Goal: Task Accomplishment & Management: Complete application form

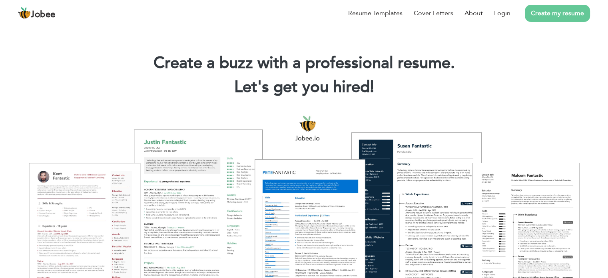
click at [501, 59] on h1 "Create a buzz with a professional resume." at bounding box center [304, 63] width 584 height 21
click at [501, 13] on link "Login" at bounding box center [502, 13] width 16 height 10
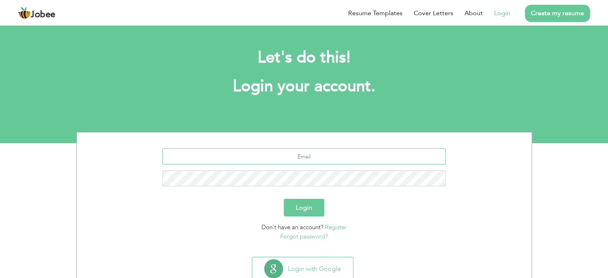
click at [327, 156] on input "text" at bounding box center [304, 156] width 284 height 16
type input "[EMAIL_ADDRESS][DOMAIN_NAME]"
click at [284, 199] on button "Login" at bounding box center [304, 208] width 40 height 18
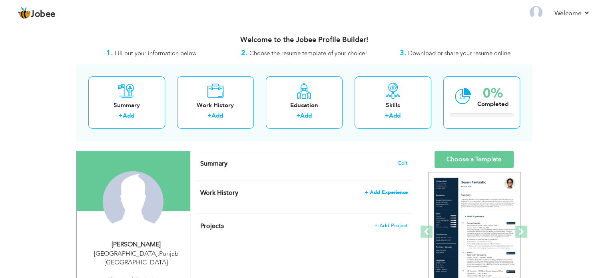
click at [397, 192] on span "+ Add Experience" at bounding box center [386, 193] width 43 height 6
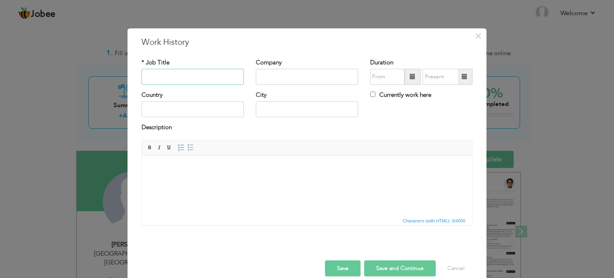
click at [214, 81] on input "text" at bounding box center [193, 77] width 102 height 16
type input "Electrical Technician"
click at [303, 70] on input "text" at bounding box center [307, 77] width 102 height 16
type input "PEMPAK"
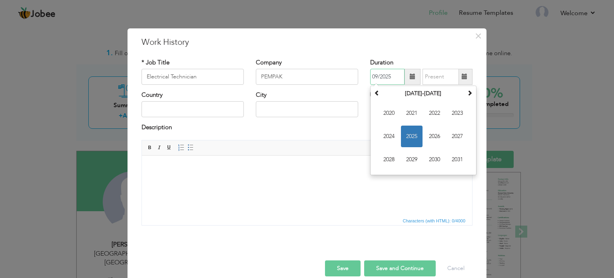
click at [397, 72] on input "09/2025" at bounding box center [387, 77] width 34 height 16
click at [430, 110] on span "2022" at bounding box center [435, 113] width 22 height 22
click at [453, 137] on span "Aug" at bounding box center [458, 137] width 22 height 22
type input "08/2022"
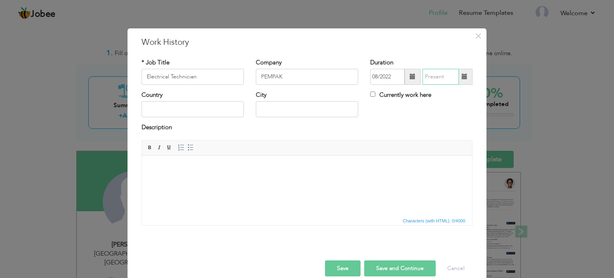
type input "09/2025"
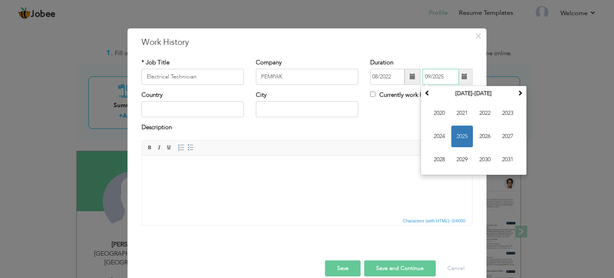
click at [448, 77] on input "09/2025" at bounding box center [441, 77] width 36 height 16
click at [461, 134] on span "2025" at bounding box center [462, 137] width 22 height 22
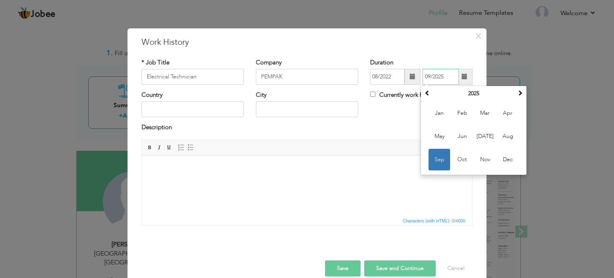
click at [441, 155] on span "Sep" at bounding box center [440, 160] width 22 height 22
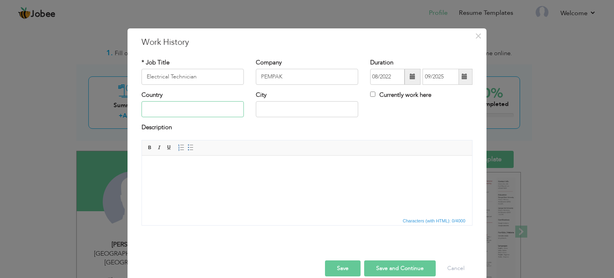
click at [213, 110] on input "text" at bounding box center [193, 109] width 102 height 16
type input "[GEOGRAPHIC_DATA]"
click at [289, 107] on input "text" at bounding box center [307, 109] width 102 height 16
type input "[GEOGRAPHIC_DATA]"
click at [235, 179] on html at bounding box center [307, 167] width 330 height 24
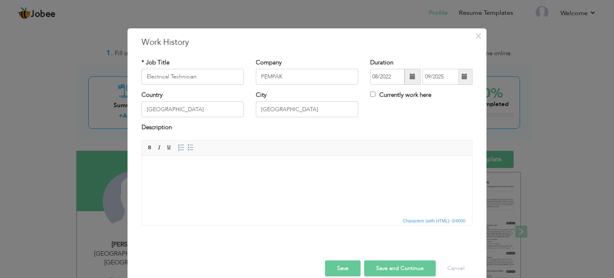
click at [235, 179] on html at bounding box center [307, 167] width 330 height 24
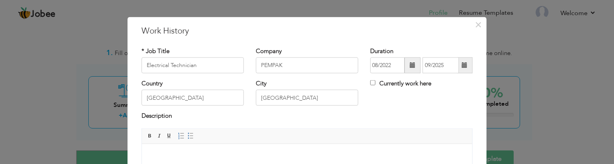
click at [221, 153] on body at bounding box center [307, 156] width 314 height 8
click at [56, 122] on div "× Work History * Job Title Electrical Technician Company PEMPAK Duration" at bounding box center [307, 82] width 614 height 164
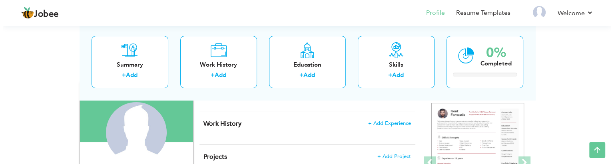
scroll to position [68, 0]
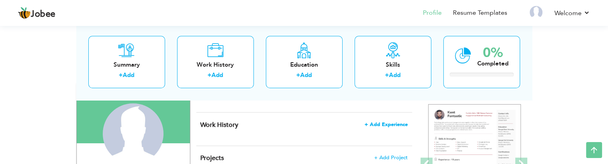
click at [390, 124] on span "+ Add Experience" at bounding box center [386, 125] width 43 height 6
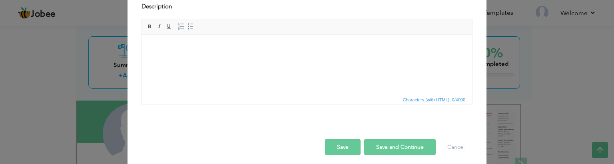
scroll to position [110, 0]
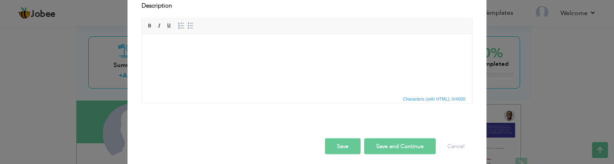
click at [311, 58] on html at bounding box center [307, 46] width 330 height 24
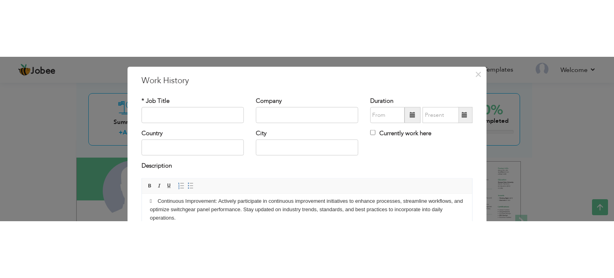
scroll to position [0, 0]
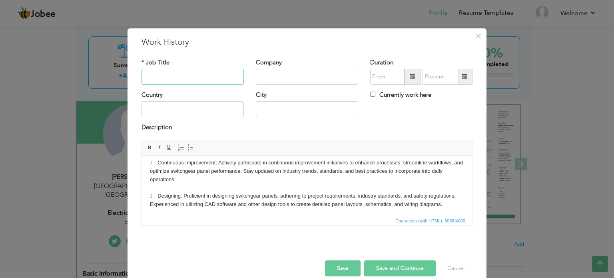
click at [214, 75] on input "text" at bounding box center [193, 77] width 102 height 16
type input "Electrical Technician"
type input "PEMPAK"
click at [410, 76] on span at bounding box center [413, 77] width 6 height 6
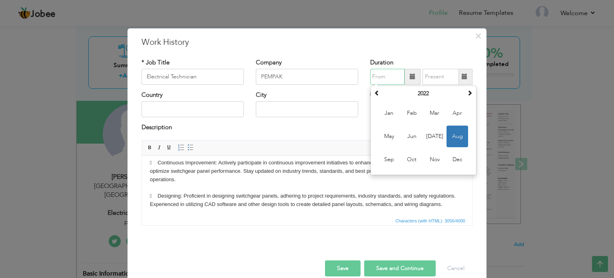
click at [453, 140] on span "Aug" at bounding box center [458, 137] width 22 height 22
type input "08/2022"
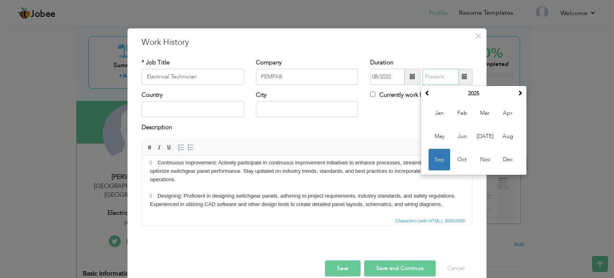
click at [443, 76] on input "text" at bounding box center [441, 77] width 36 height 16
click at [436, 158] on span "Sep" at bounding box center [440, 160] width 22 height 22
type input "09/2025"
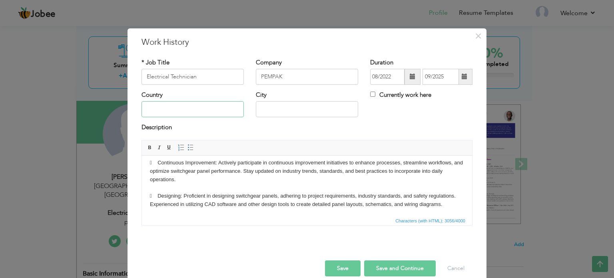
click at [202, 107] on input "text" at bounding box center [193, 109] width 102 height 16
type input "Pakistan"
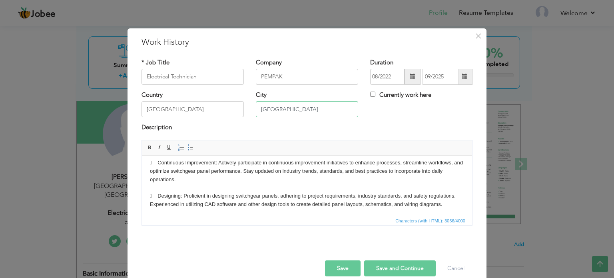
type input "Lahore"
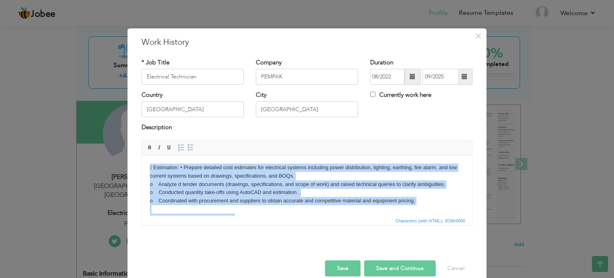
drag, startPoint x: 234, startPoint y: 168, endPoint x: 133, endPoint y: 137, distance: 105.4
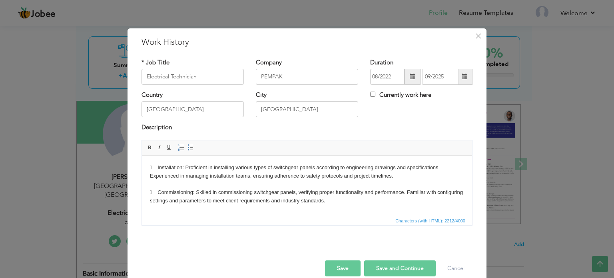
click at [160, 168] on body " Installation: Proficient in installing various types of switchgear panels acc…" at bounding box center [307, 267] width 314 height 208
click at [188, 148] on span at bounding box center [191, 147] width 6 height 6
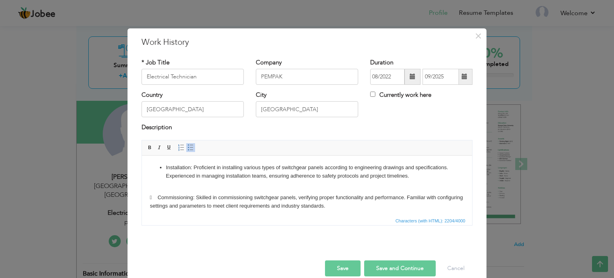
click at [159, 205] on body "Installation: Proficient in installing various types of switchgear panels accor…" at bounding box center [307, 269] width 314 height 213
click at [188, 148] on span at bounding box center [191, 147] width 6 height 6
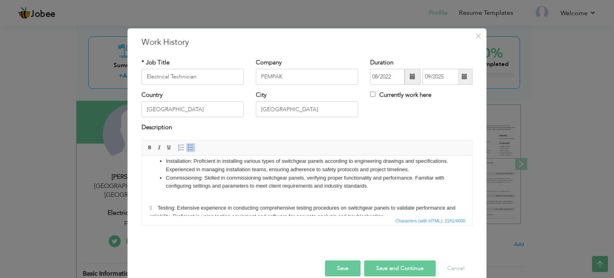
scroll to position [11, 0]
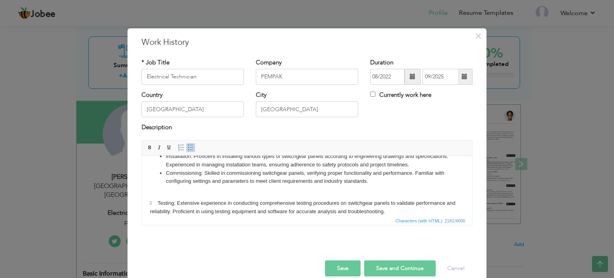
click at [159, 211] on body "Installation: Proficient in installing various types of switchgear panels accor…" at bounding box center [307, 254] width 314 height 205
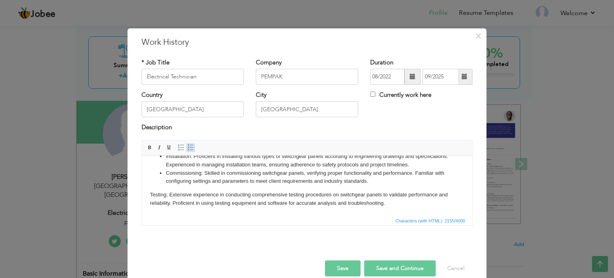
click at [188, 146] on span at bounding box center [191, 147] width 6 height 6
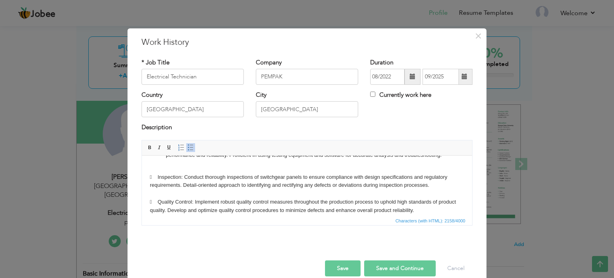
scroll to position [56, 0]
click at [160, 185] on body "Installation: Proficient in installing various types of switchgear panels accor…" at bounding box center [307, 206] width 314 height 196
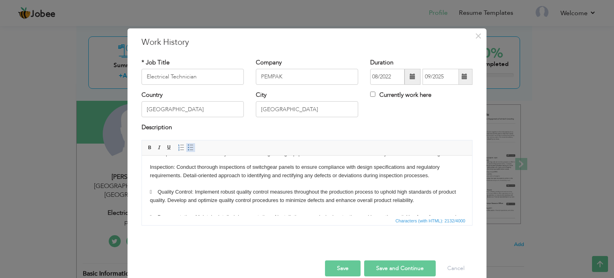
click at [188, 144] on span at bounding box center [191, 147] width 6 height 6
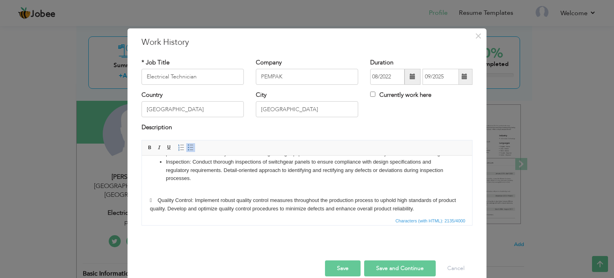
click at [160, 208] on body "Installation: Proficient in installing various types of switchgear panels accor…" at bounding box center [307, 206] width 314 height 196
click at [160, 205] on body "Installation: Proficient in installing various types of switchgear panels accor…" at bounding box center [307, 180] width 314 height 196
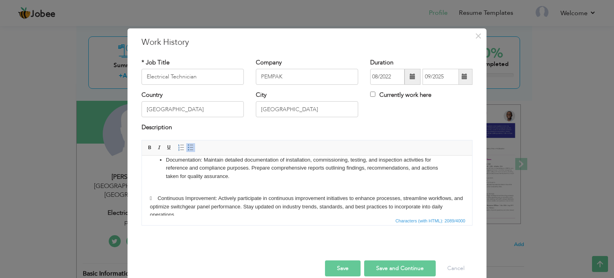
scroll to position [112, 0]
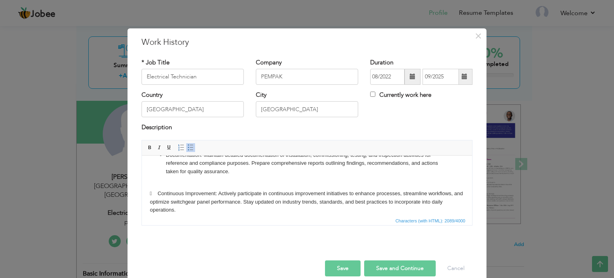
click at [159, 199] on body "Installation: Proficient in installing various types of switchgear panels accor…" at bounding box center [307, 149] width 314 height 196
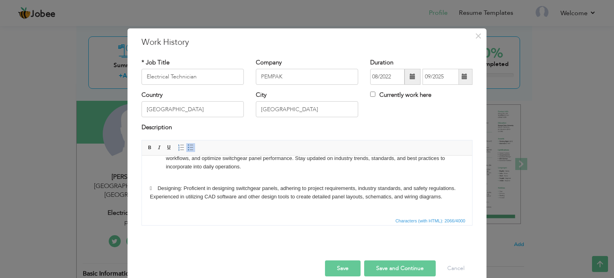
scroll to position [149, 0]
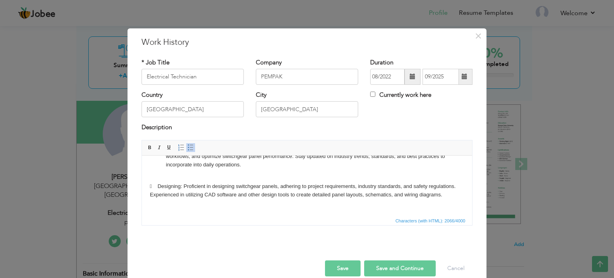
click at [161, 189] on body "Installation: Proficient in installing various types of switchgear panels accor…" at bounding box center [307, 113] width 314 height 188
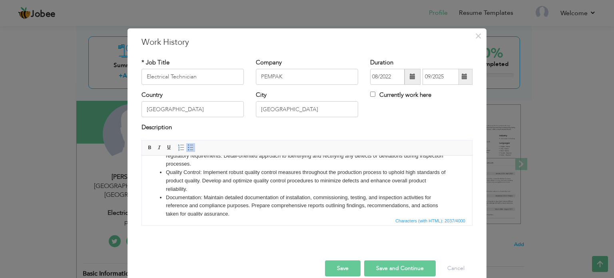
scroll to position [0, 0]
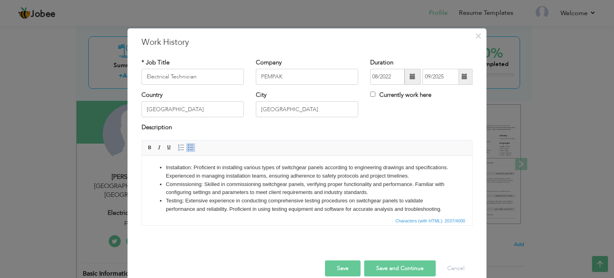
drag, startPoint x: 469, startPoint y: 198, endPoint x: 609, endPoint y: 283, distance: 163.4
click at [183, 166] on li "Installation: Proficient in installing various types of switchgear panels accor…" at bounding box center [307, 171] width 282 height 17
click at [181, 193] on li "Commissioning: Skilled in commissioning switchgear panels, verifying proper fun…" at bounding box center [307, 188] width 282 height 17
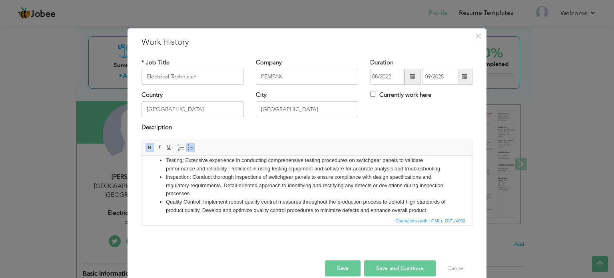
scroll to position [44, 0]
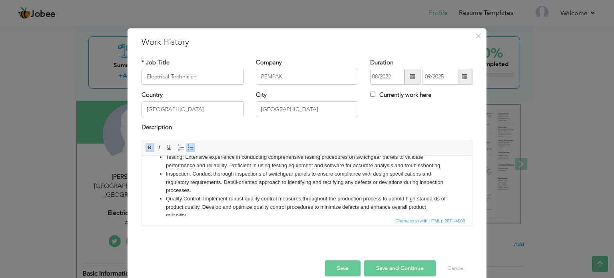
click at [173, 164] on li "Testing; Extensive experience in conducting comprehensive testing procedures on…" at bounding box center [307, 161] width 282 height 17
click at [176, 182] on li "Inspection: Conduct thorough inspections of switchgear panels to ensure complia…" at bounding box center [307, 182] width 282 height 25
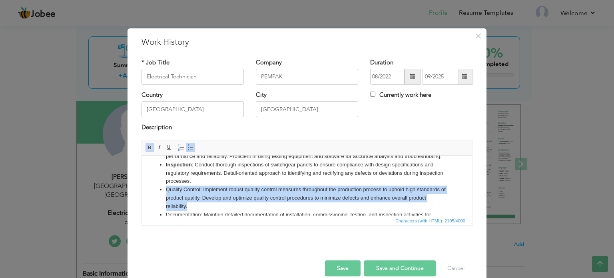
scroll to position [56, 0]
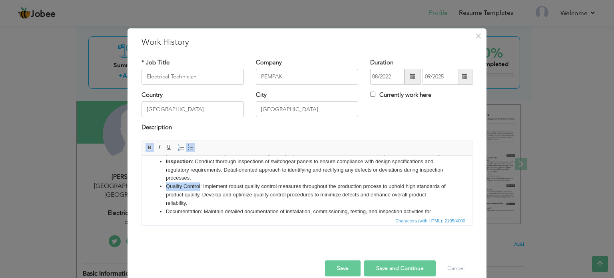
drag, startPoint x: 166, startPoint y: 208, endPoint x: 201, endPoint y: 196, distance: 36.3
click at [201, 196] on li "Quality Control: Implement robust quality control measures throughout the produ…" at bounding box center [307, 194] width 282 height 25
click at [280, 235] on div "* Job Title Electrical Technician Company PEMPAK Duration 08/2022 09/2025 Curre…" at bounding box center [307, 144] width 343 height 185
click at [349, 265] on button "Save" at bounding box center [343, 268] width 36 height 16
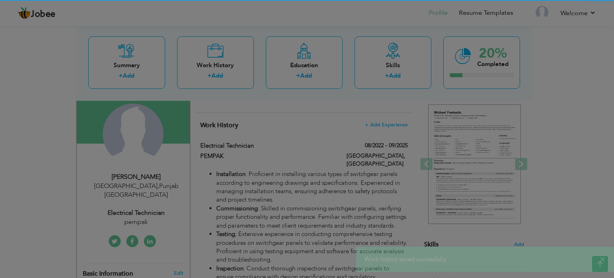
scroll to position [0, 0]
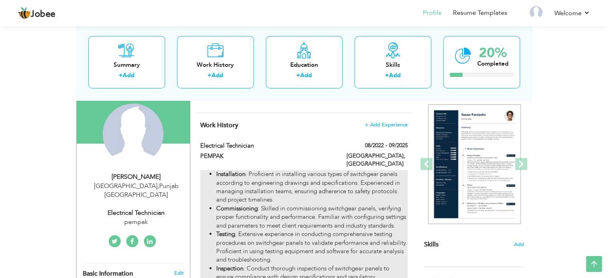
click at [304, 184] on li "Installation : Proficient in installing various types of switchgear panels acco…" at bounding box center [311, 187] width 191 height 34
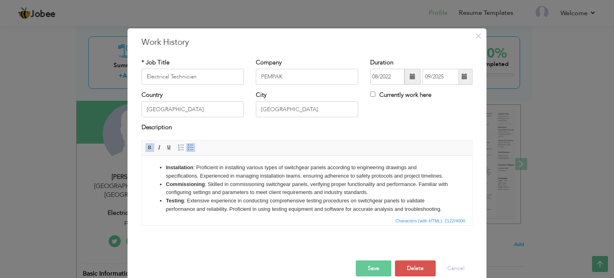
click at [157, 165] on ul "Installation : Proficient in installing various types of switchgear panels acco…" at bounding box center [307, 250] width 314 height 175
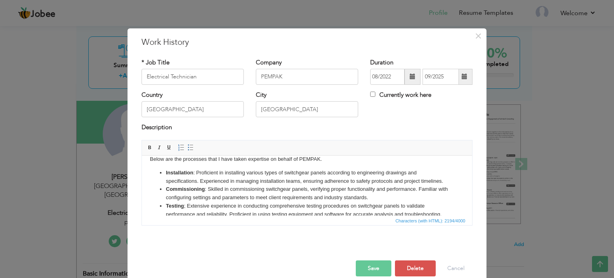
click at [194, 160] on body "Below are the processes that I have taken expertise on behalf of PEMPAK. Instal…" at bounding box center [307, 249] width 314 height 188
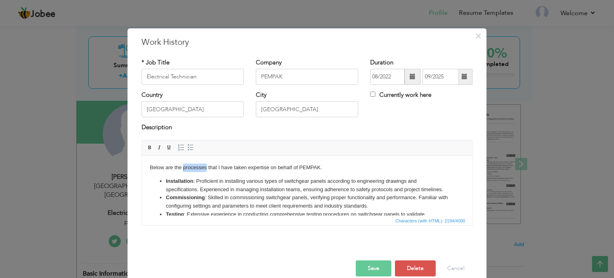
click at [194, 160] on html "Below are the processes that I have taken expertise on behalf of PEMPAK. Instal…" at bounding box center [307, 257] width 330 height 204
click at [241, 165] on body "Below are the processes that I have taken expertise on behalf of PEMPAK. Instal…" at bounding box center [307, 257] width 314 height 188
copy body "Below are the processes that I have taken expertise on behalf of PEMPAK."
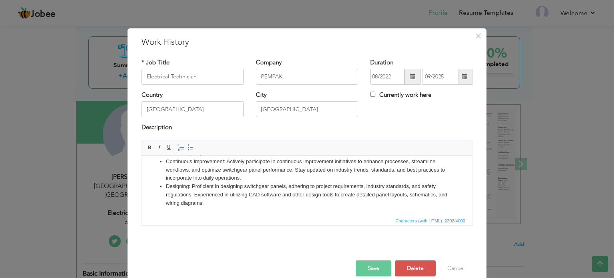
scroll to position [152, 0]
click at [370, 267] on button "Save" at bounding box center [374, 268] width 36 height 16
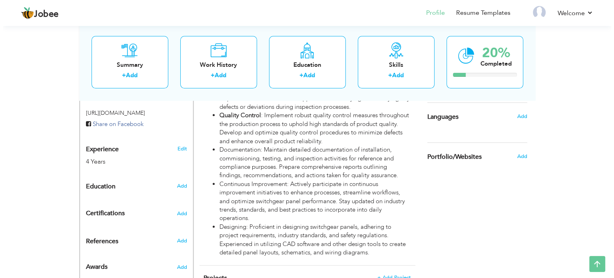
scroll to position [272, 0]
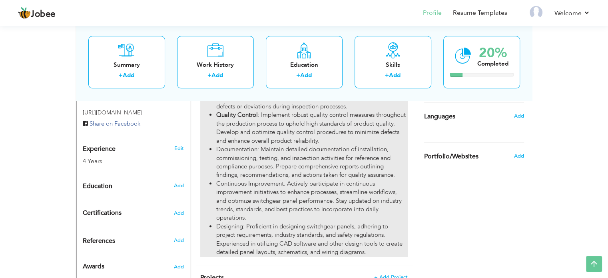
click at [293, 149] on li "Documentation: Maintain detailed documentation of installation, commissioning, …" at bounding box center [311, 162] width 191 height 34
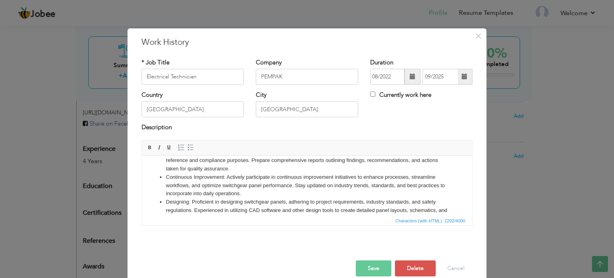
scroll to position [112, 0]
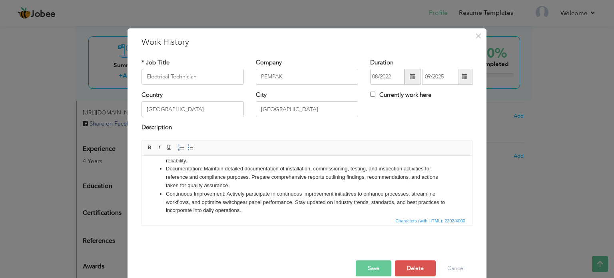
click at [175, 178] on li "Documentation: Maintain detailed documentation of installation, commissioning, …" at bounding box center [307, 176] width 282 height 25
drag, startPoint x: 167, startPoint y: 201, endPoint x: 225, endPoint y: 202, distance: 58.0
click at [225, 202] on li "Continuous Improvement: Actively participate in continuous improvement initiati…" at bounding box center [307, 202] width 282 height 25
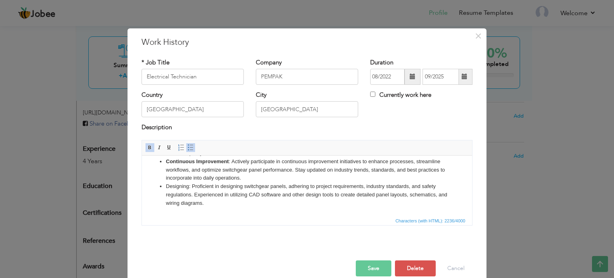
scroll to position [152, 0]
click at [178, 185] on li "Designing: Proficient in designing switchgear panels, adhering to project requi…" at bounding box center [307, 194] width 282 height 25
click at [369, 269] on button "Save" at bounding box center [374, 268] width 36 height 16
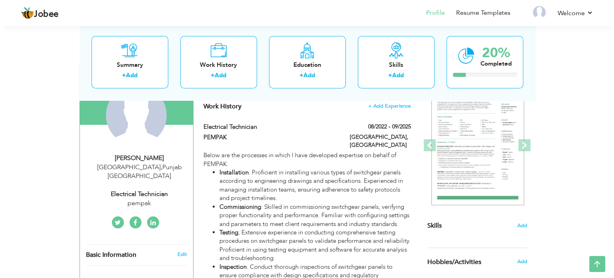
scroll to position [66, 0]
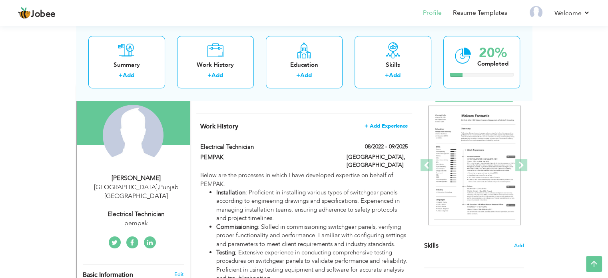
click at [398, 125] on span "+ Add Experience" at bounding box center [386, 126] width 43 height 6
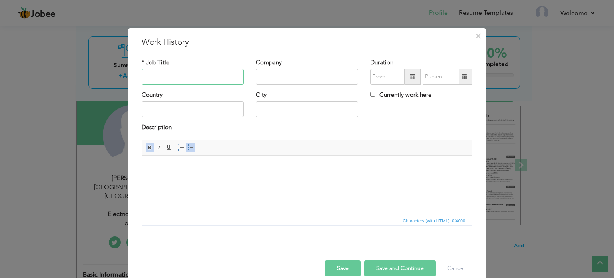
click at [202, 76] on input "text" at bounding box center [193, 77] width 102 height 16
type input "t"
type input "Technician"
click at [275, 76] on input "text" at bounding box center [307, 77] width 102 height 16
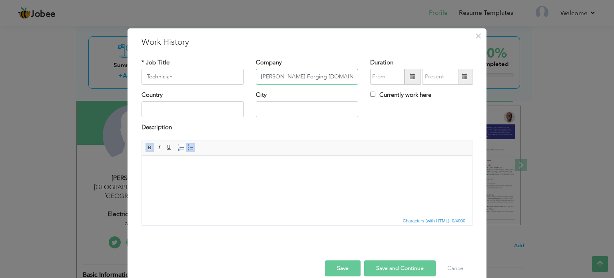
type input "Mannan Shahid Forging Pvt.Ltd."
click at [190, 110] on input "text" at bounding box center [193, 109] width 102 height 16
type input "[GEOGRAPHIC_DATA]"
click at [261, 108] on input "text" at bounding box center [307, 109] width 102 height 16
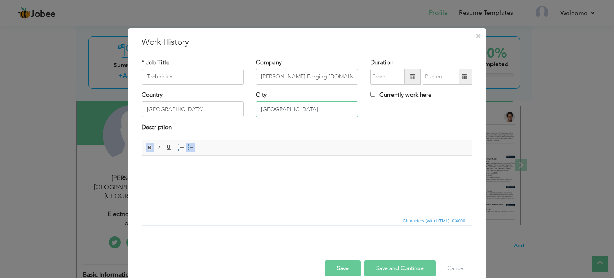
type input "[GEOGRAPHIC_DATA]"
click at [406, 75] on span at bounding box center [413, 77] width 16 height 16
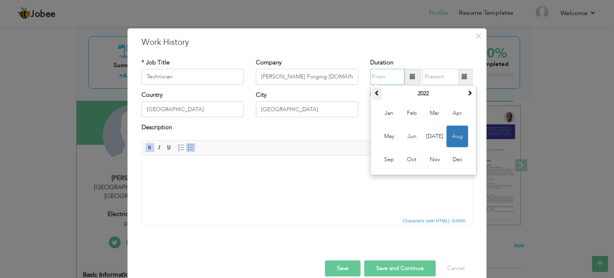
click at [374, 92] on span at bounding box center [377, 93] width 6 height 6
click at [454, 131] on span "Aug" at bounding box center [458, 137] width 22 height 22
type input "08/2020"
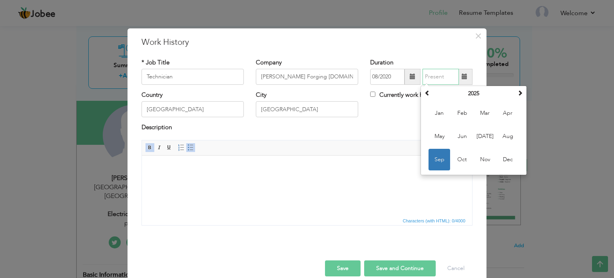
click at [449, 75] on input "text" at bounding box center [441, 77] width 36 height 16
click at [425, 94] on span at bounding box center [428, 93] width 6 height 6
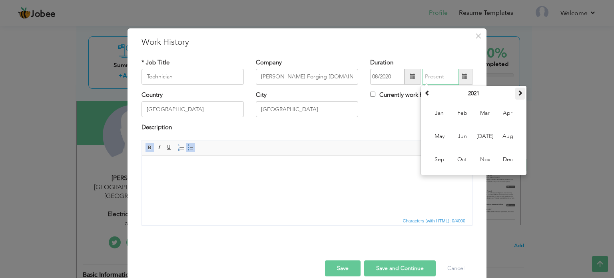
click at [517, 92] on span at bounding box center [520, 93] width 6 height 6
click at [500, 133] on span "Aug" at bounding box center [508, 137] width 22 height 22
type input "08/2022"
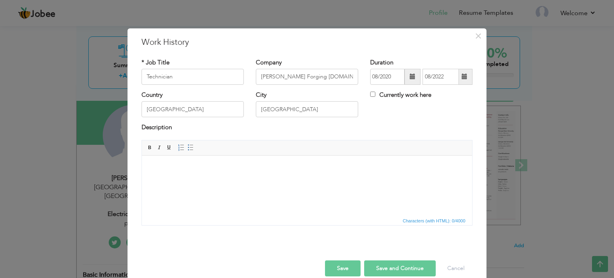
click at [191, 180] on html at bounding box center [307, 167] width 330 height 24
drag, startPoint x: 203, startPoint y: 197, endPoint x: 166, endPoint y: 171, distance: 45.4
click at [166, 171] on body at bounding box center [307, 167] width 314 height 8
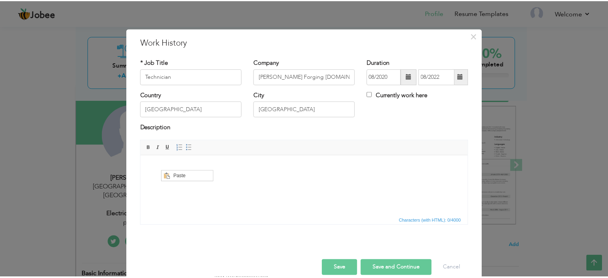
scroll to position [0, 0]
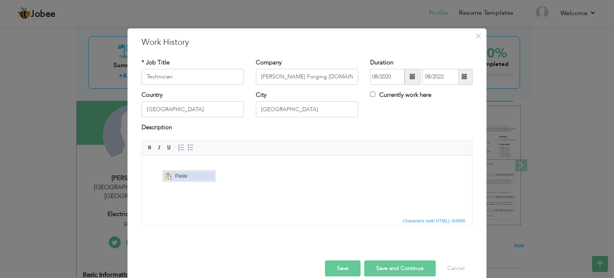
click at [179, 177] on span "Paste" at bounding box center [194, 176] width 42 height 10
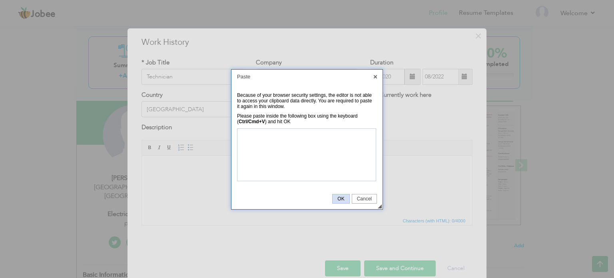
click at [340, 199] on span "OK" at bounding box center [341, 199] width 16 height 6
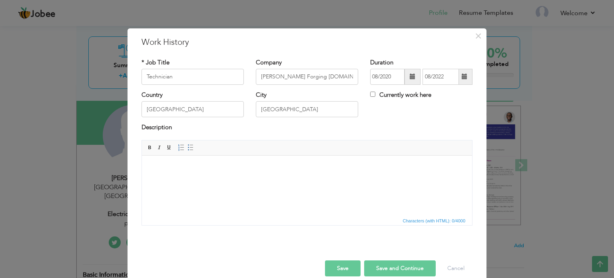
drag, startPoint x: 342, startPoint y: 202, endPoint x: 303, endPoint y: 160, distance: 56.9
click at [303, 160] on html at bounding box center [307, 167] width 330 height 24
drag, startPoint x: 303, startPoint y: 160, endPoint x: 219, endPoint y: 181, distance: 86.8
click at [219, 180] on html at bounding box center [307, 167] width 330 height 24
click at [261, 180] on html at bounding box center [307, 167] width 330 height 24
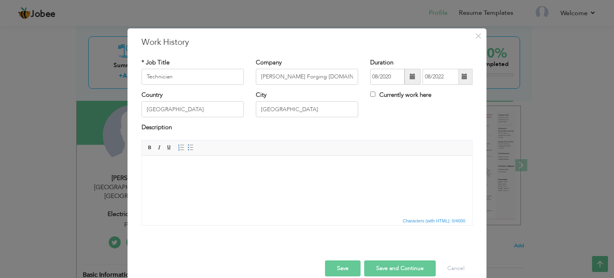
click at [59, 80] on div "× Work History * Job Title Technician Company Mannan Shahid Forging Pvt.Ltd. Du…" at bounding box center [307, 139] width 614 height 278
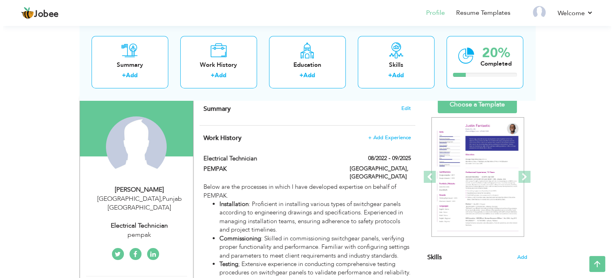
scroll to position [52, 0]
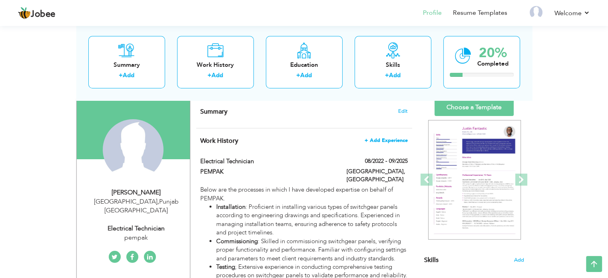
click at [378, 139] on span "+ Add Experience" at bounding box center [386, 141] width 43 height 6
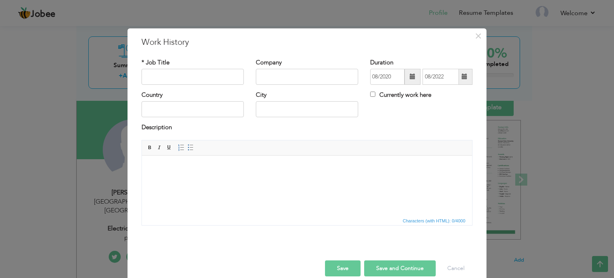
click at [213, 180] on html at bounding box center [307, 167] width 330 height 24
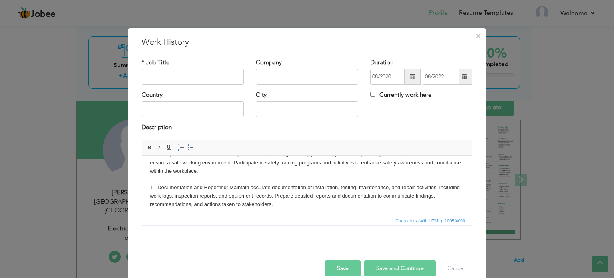
scroll to position [0, 0]
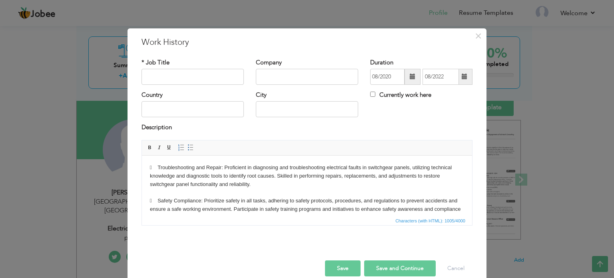
click at [160, 166] on body " Troubleshooting and Repair: Proficient in diagnosing and troubleshooting elec…" at bounding box center [307, 213] width 314 height 100
click at [186, 143] on link "Insert/Remove Bulleted List" at bounding box center [190, 147] width 9 height 9
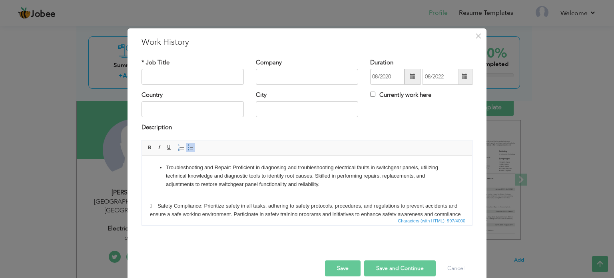
click at [160, 205] on body "Troubleshooting and Repair: Proficient in diagnosing and troubleshooting electr…" at bounding box center [307, 215] width 314 height 105
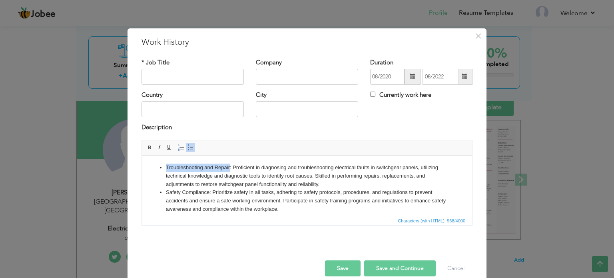
drag, startPoint x: 166, startPoint y: 168, endPoint x: 230, endPoint y: 166, distance: 63.6
click at [230, 166] on li "Troubleshooting and Repair: Proficient in diagnosing and troubleshooting electr…" at bounding box center [307, 175] width 282 height 25
drag, startPoint x: 165, startPoint y: 192, endPoint x: 210, endPoint y: 192, distance: 44.4
click at [210, 192] on ul "Troubleshooting and Repair : Proficient in diagnosing and troubleshooting elect…" at bounding box center [307, 188] width 314 height 50
click at [250, 169] on li "Troubleshooting and Repair : Proficient in diagnosing and troubleshooting elect…" at bounding box center [307, 175] width 282 height 25
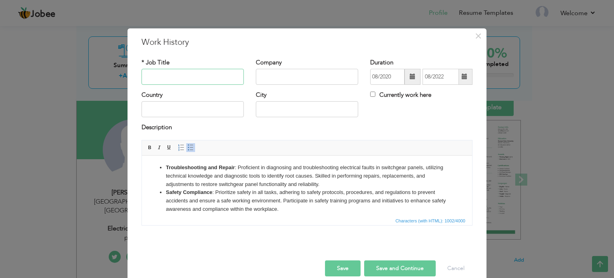
click at [180, 73] on input "text" at bounding box center [193, 77] width 102 height 16
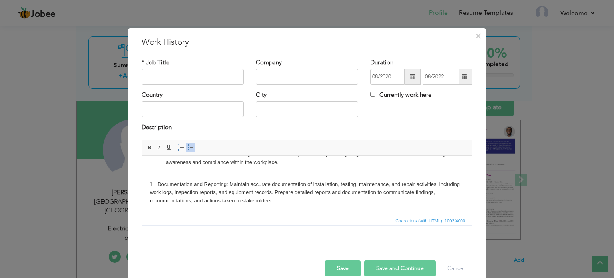
scroll to position [50, 0]
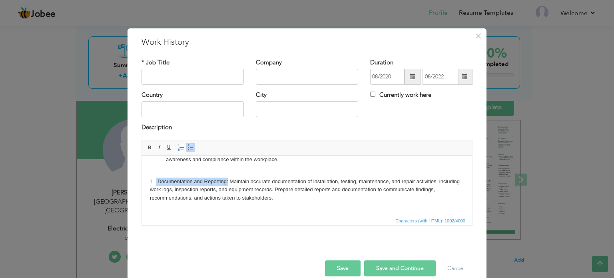
drag, startPoint x: 230, startPoint y: 181, endPoint x: 158, endPoint y: 180, distance: 72.0
click at [158, 180] on body "Troubleshooting and Repair : Proficient in diagnosing and troubleshooting elect…" at bounding box center [307, 162] width 314 height 97
click at [147, 148] on span at bounding box center [150, 147] width 6 height 6
click at [157, 182] on body "Troubleshooting and Repair : Proficient in diagnosing and troubleshooting elect…" at bounding box center [307, 162] width 314 height 97
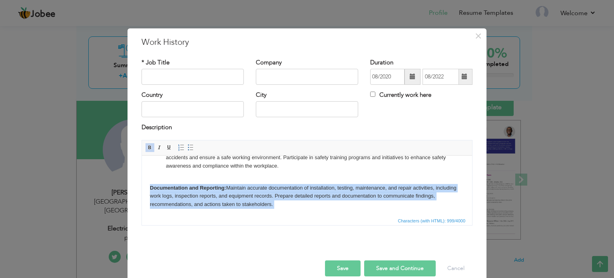
scroll to position [52, 0]
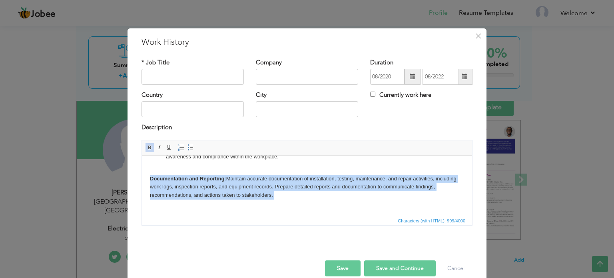
drag, startPoint x: 149, startPoint y: 186, endPoint x: 273, endPoint y: 200, distance: 124.8
click at [273, 200] on html "Troubleshooting and Repair : Proficient in diagnosing and troubleshooting elect…" at bounding box center [307, 159] width 330 height 113
click at [188, 147] on span at bounding box center [191, 147] width 6 height 6
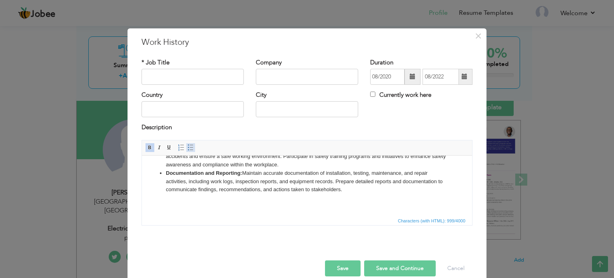
scroll to position [44, 0]
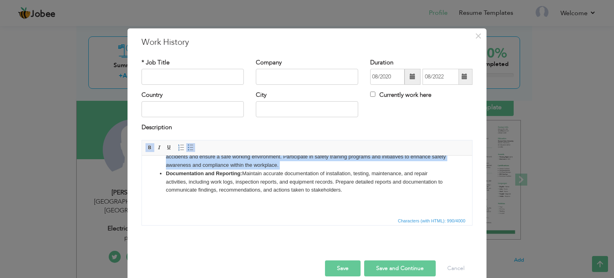
click at [192, 202] on body "Troubleshooting and Repair : Proficient in diagnosing and troubleshooting elect…" at bounding box center [307, 163] width 314 height 88
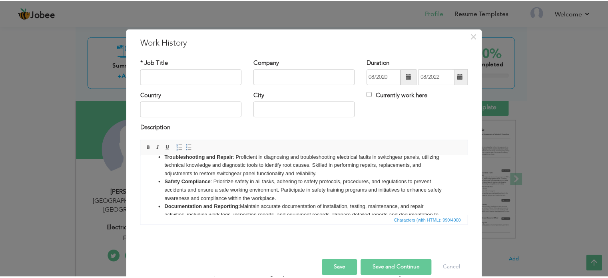
scroll to position [0, 0]
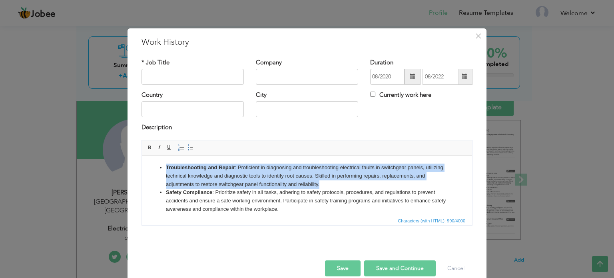
drag, startPoint x: 157, startPoint y: 167, endPoint x: 338, endPoint y: 185, distance: 182.0
click at [338, 185] on ul "Troubleshooting and Repair : Proficient in diagnosing and troubleshooting elect…" at bounding box center [307, 200] width 314 height 75
copy li "Troubleshooting and Repair : Proficient in diagnosing and troubleshooting elect…"
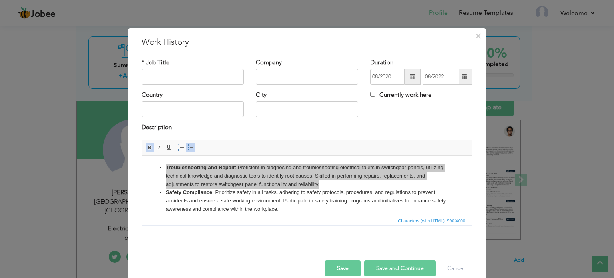
click at [340, 268] on button "Save" at bounding box center [343, 268] width 36 height 16
click at [271, 236] on div "* Job Title Company Duration 08/2020 08/2022 Country City" at bounding box center [307, 144] width 343 height 185
click at [209, 234] on div "* Job Title Company Duration 08/2020 08/2022 Country City" at bounding box center [307, 144] width 343 height 185
drag, startPoint x: 209, startPoint y: 234, endPoint x: 188, endPoint y: 244, distance: 22.9
click at [188, 244] on div at bounding box center [307, 246] width 343 height 5
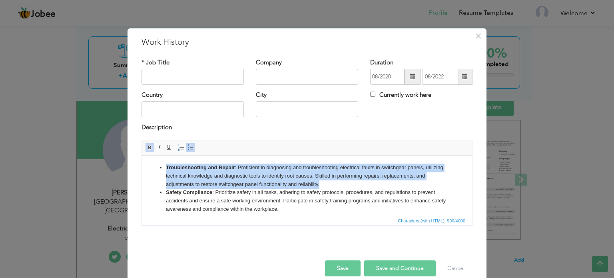
click at [356, 186] on li "Troubleshooting and Repair : Proficient in diagnosing and troubleshooting elect…" at bounding box center [307, 175] width 282 height 25
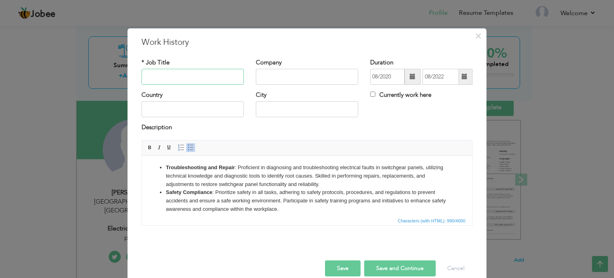
click at [198, 80] on input "text" at bounding box center [193, 77] width 102 height 16
type input "Technician"
type input "[PERSON_NAME] Forgings"
click at [189, 105] on input "text" at bounding box center [193, 109] width 102 height 16
type input "[GEOGRAPHIC_DATA]"
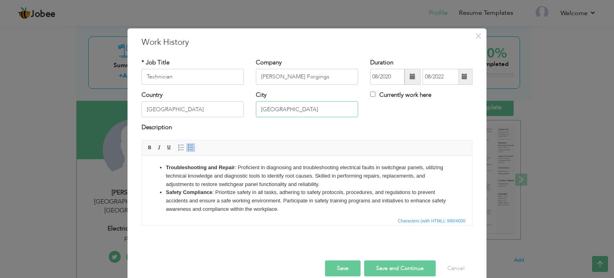
type input "[GEOGRAPHIC_DATA]"
click at [346, 265] on button "Save" at bounding box center [343, 268] width 36 height 16
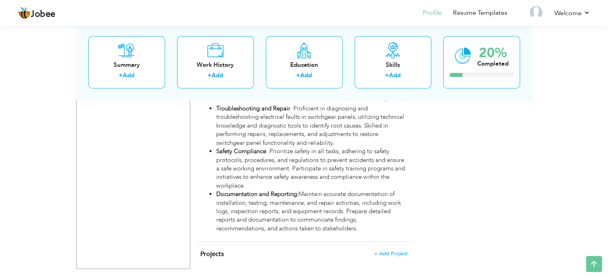
scroll to position [484, 0]
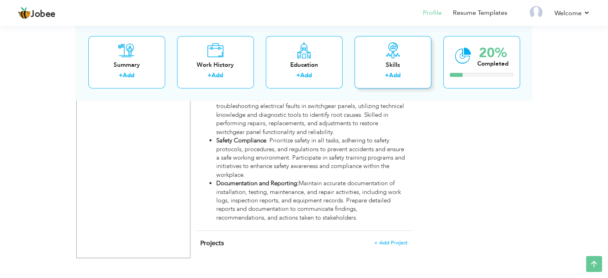
click at [396, 64] on div "Skills" at bounding box center [393, 65] width 64 height 8
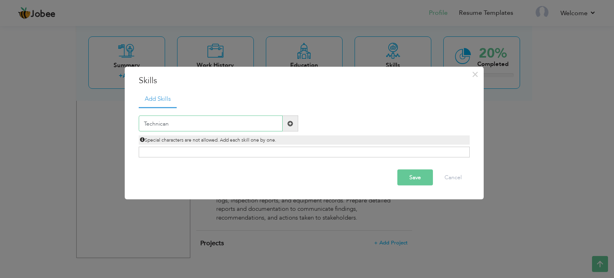
type input "Technican"
click at [292, 123] on span at bounding box center [291, 123] width 6 height 6
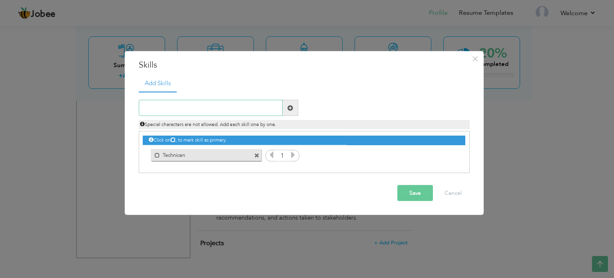
click at [247, 108] on input "text" at bounding box center [211, 108] width 144 height 16
click at [232, 110] on input "text" at bounding box center [211, 108] width 144 height 16
type input "C"
type input "Electrical Technician"
click at [293, 106] on span at bounding box center [291, 108] width 6 height 6
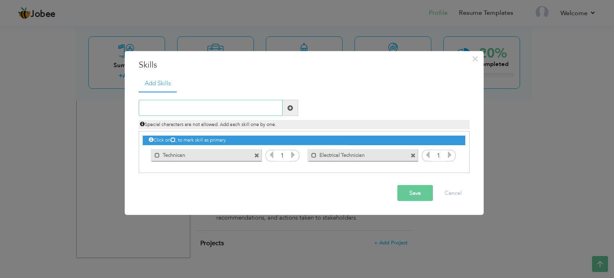
click at [223, 110] on input "text" at bounding box center [211, 108] width 144 height 16
type input "Panel Installation"
click at [293, 106] on span at bounding box center [291, 108] width 16 height 16
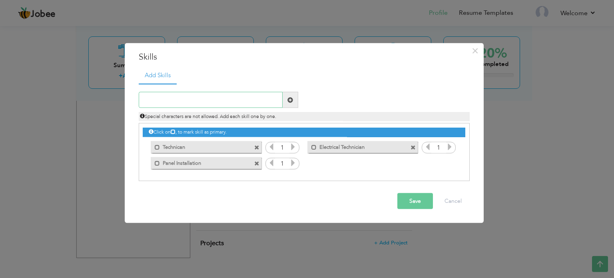
click at [205, 102] on input "text" at bounding box center [211, 100] width 144 height 16
type input "T"
click at [190, 99] on input "Repairing & Maintaince" at bounding box center [211, 100] width 144 height 16
click at [195, 102] on input "Repairing & Maintaince" at bounding box center [211, 100] width 144 height 16
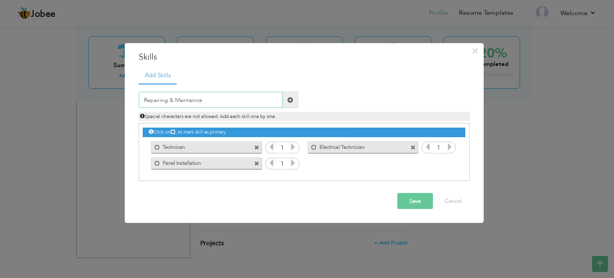
paste input " Troubleshooting"
click at [179, 99] on input "Repairing &  Troubleshooting" at bounding box center [211, 100] width 144 height 16
type input "Repairing & Troubleshooting"
click at [293, 100] on span at bounding box center [291, 100] width 16 height 16
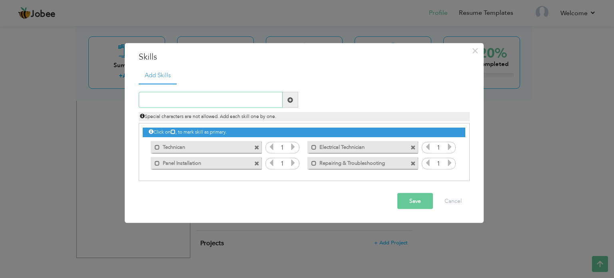
click at [188, 104] on input "text" at bounding box center [211, 100] width 144 height 16
type input "Quality Control"
click at [290, 95] on span at bounding box center [291, 100] width 16 height 16
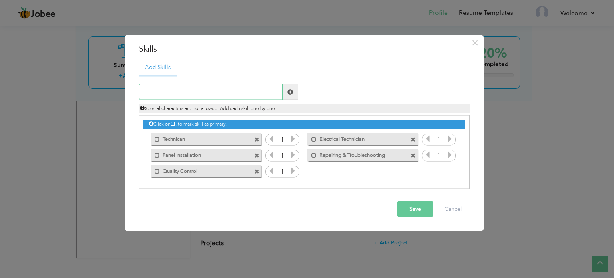
click at [217, 93] on input "text" at bounding box center [211, 92] width 144 height 16
type input "Documentation"
click at [290, 92] on span at bounding box center [291, 92] width 6 height 6
click at [229, 96] on input "text" at bounding box center [211, 92] width 144 height 16
type input "Auto CAD"
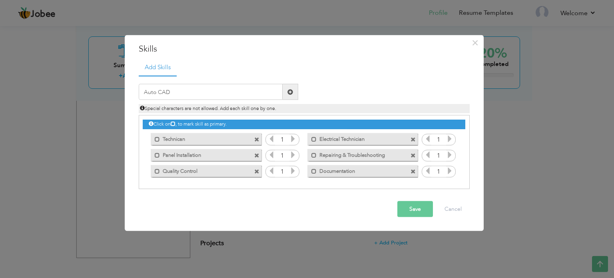
click at [292, 89] on span at bounding box center [291, 92] width 6 height 6
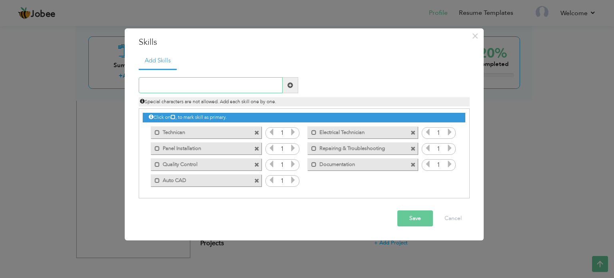
click at [225, 80] on input "text" at bounding box center [211, 85] width 144 height 16
type input "M"
type input "E"
click at [213, 81] on input "text" at bounding box center [211, 85] width 144 height 16
type input "MS Word EXCEL"
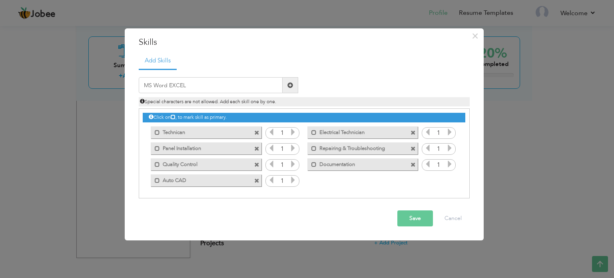
click at [290, 89] on span at bounding box center [291, 85] width 16 height 16
click at [207, 178] on label "Auto CAD" at bounding box center [200, 179] width 81 height 10
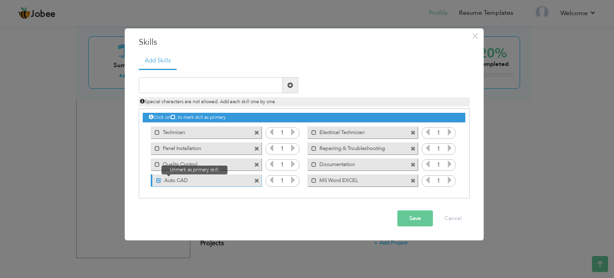
click at [159, 179] on span at bounding box center [158, 180] width 5 height 5
click at [159, 179] on span at bounding box center [157, 180] width 5 height 5
click at [159, 179] on span at bounding box center [158, 180] width 5 height 5
click at [208, 214] on div "Save Cancel" at bounding box center [304, 218] width 343 height 28
click at [405, 216] on button "Save" at bounding box center [415, 218] width 36 height 16
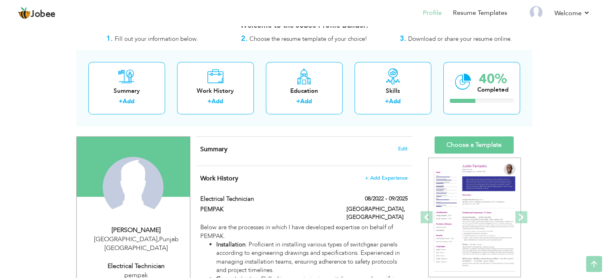
scroll to position [0, 0]
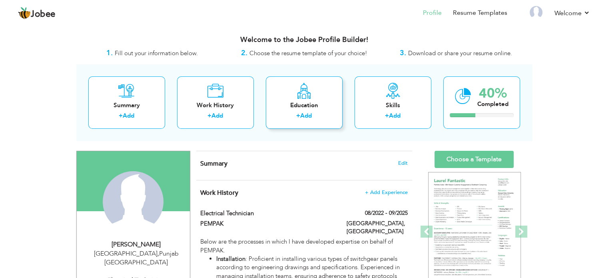
click at [324, 109] on div "Education" at bounding box center [304, 105] width 64 height 8
radio input "true"
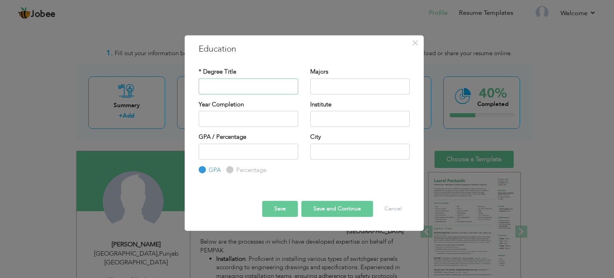
click at [251, 86] on input "text" at bounding box center [249, 86] width 100 height 16
click at [269, 90] on input "text" at bounding box center [249, 86] width 100 height 16
paste input "BSc Engineering and Technology"
type input "BSc Engineering and Technology"
type input "DAE Electrical Engineering"
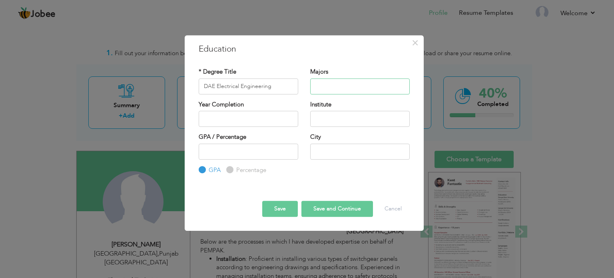
click at [340, 88] on input "text" at bounding box center [360, 86] width 100 height 16
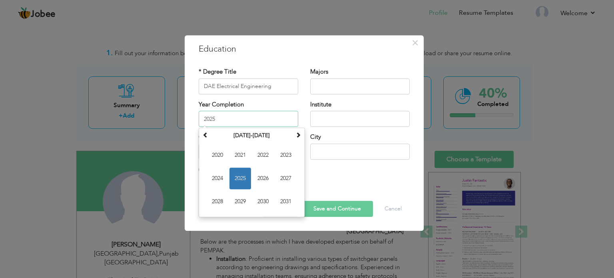
click at [246, 123] on input "2025" at bounding box center [249, 119] width 100 height 16
click at [208, 136] on span at bounding box center [206, 135] width 6 height 6
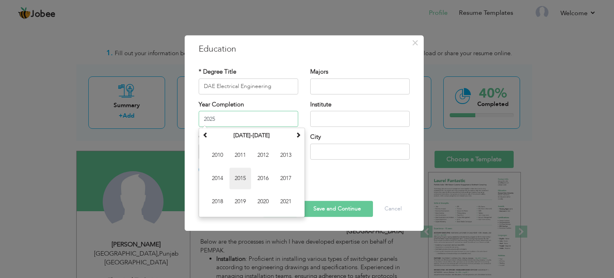
click at [239, 178] on span "2015" at bounding box center [241, 179] width 22 height 22
type input "2015"
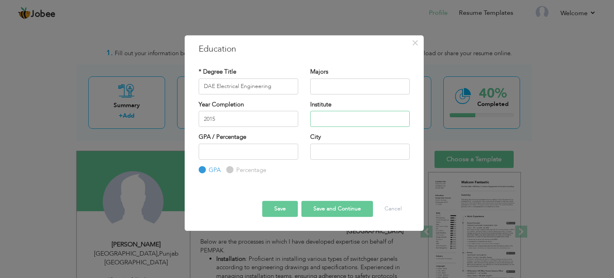
click at [331, 121] on input "text" at bounding box center [360, 119] width 100 height 16
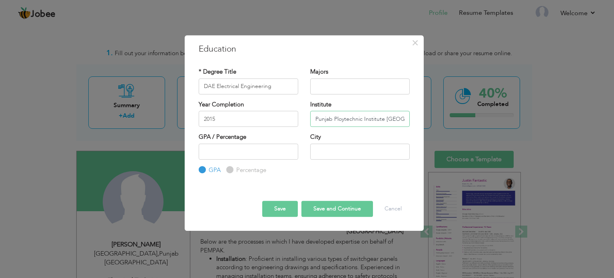
type input "Punjab Ploytechnic Institute Lahore"
click at [344, 152] on input "text" at bounding box center [360, 152] width 100 height 16
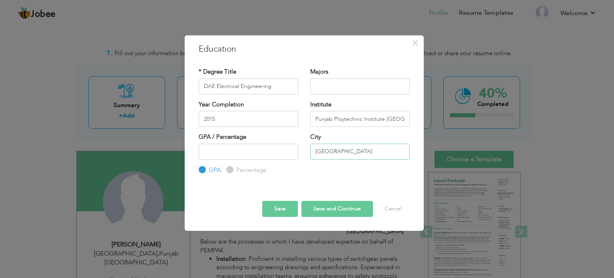
type input "[GEOGRAPHIC_DATA]"
click at [391, 118] on input "Punjab Ploytechnic Institute Lahore" at bounding box center [360, 119] width 100 height 16
type input "Punjab Ploytechnic Institute"
click at [315, 209] on button "Save and Continue" at bounding box center [338, 209] width 72 height 16
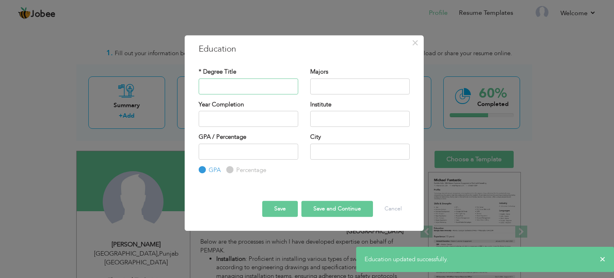
click at [243, 88] on input "text" at bounding box center [249, 86] width 100 height 16
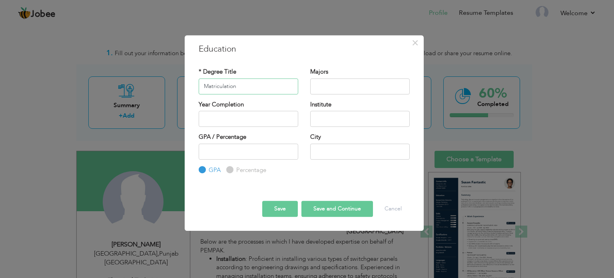
type input "Matriculation"
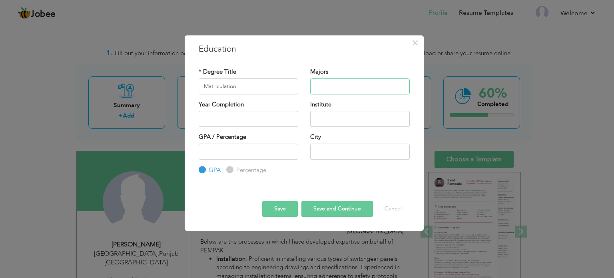
click at [332, 86] on input "text" at bounding box center [360, 86] width 100 height 16
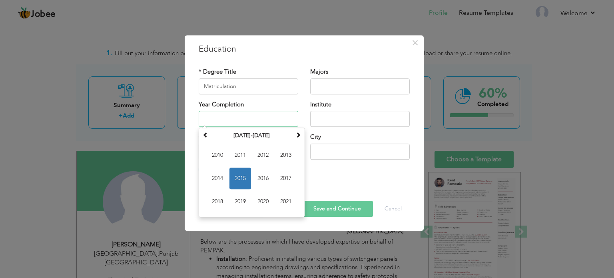
click at [237, 116] on input "text" at bounding box center [249, 119] width 100 height 16
click at [206, 134] on span at bounding box center [206, 135] width 6 height 6
click at [297, 137] on span at bounding box center [299, 135] width 6 height 6
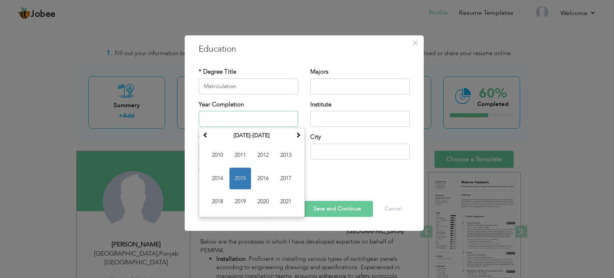
click at [244, 177] on span "2015" at bounding box center [241, 179] width 22 height 22
type input "2015"
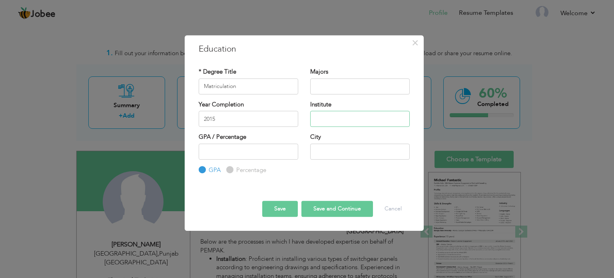
click at [330, 119] on input "text" at bounding box center [360, 119] width 100 height 16
type input "[GEOGRAPHIC_DATA]"
click at [328, 148] on input "text" at bounding box center [360, 152] width 100 height 16
type input "Mian Channu KWL"
click at [328, 208] on button "Save and Continue" at bounding box center [338, 209] width 72 height 16
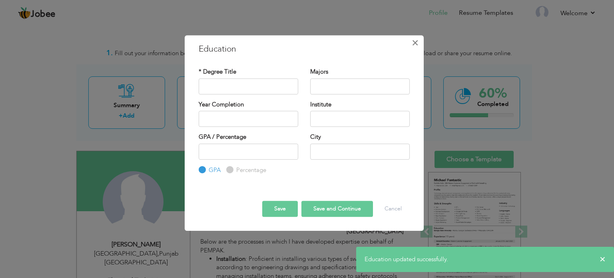
click at [414, 43] on span "×" at bounding box center [415, 43] width 7 height 14
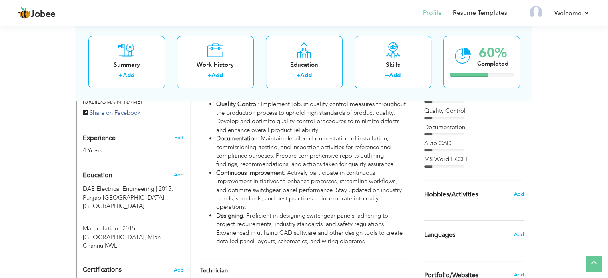
scroll to position [285, 0]
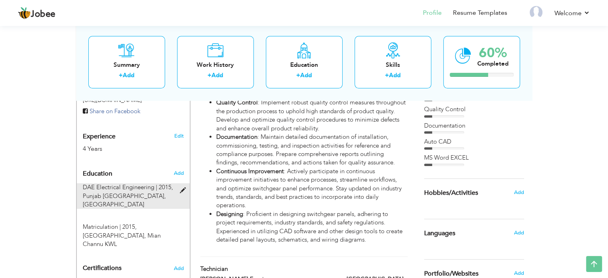
click at [158, 186] on div "DAE Electrical Engineering | 2015, Punjab Ploytechnic Institute, Lahore" at bounding box center [129, 196] width 104 height 26
type input "DAE Electrical Engineering"
type input "2015"
type input "Punjab Ploytechnic Institute"
type input "[GEOGRAPHIC_DATA]"
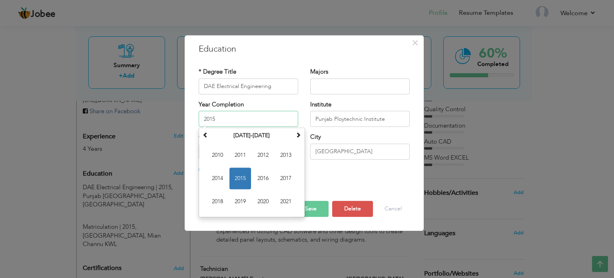
click at [259, 112] on input "2015" at bounding box center [249, 119] width 100 height 16
click at [216, 200] on span "2018" at bounding box center [218, 202] width 22 height 22
type input "2018"
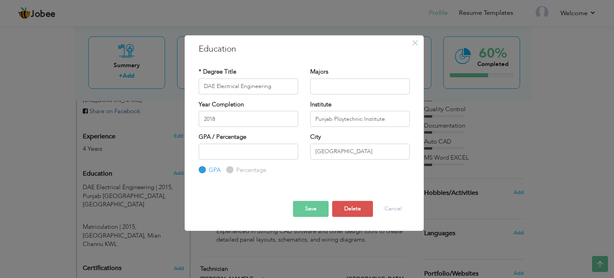
click at [313, 205] on button "Save" at bounding box center [311, 209] width 36 height 16
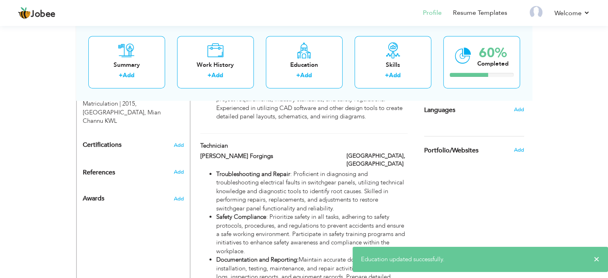
scroll to position [409, 0]
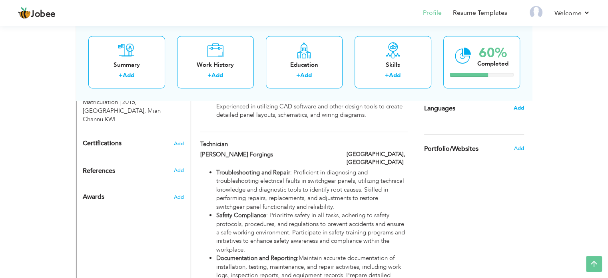
click at [519, 105] on span "Add" at bounding box center [518, 107] width 10 height 7
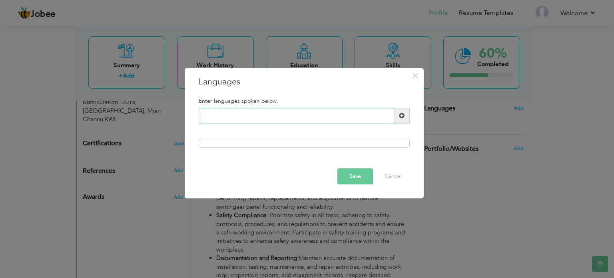
click at [317, 122] on input "text" at bounding box center [297, 116] width 196 height 16
type input "Urdu"
click at [347, 180] on button "Save" at bounding box center [355, 176] width 36 height 16
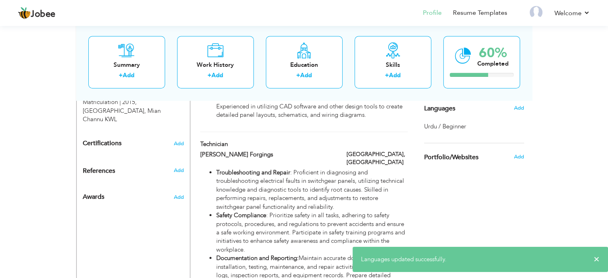
click at [444, 126] on span "Urdu / Beginner" at bounding box center [445, 126] width 42 height 8
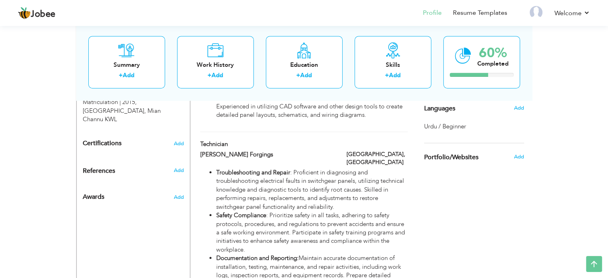
click at [447, 126] on span "Urdu / Beginner" at bounding box center [445, 126] width 42 height 8
click at [517, 105] on span "Add" at bounding box center [518, 107] width 10 height 7
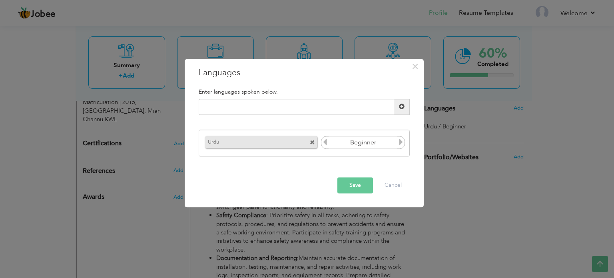
click at [399, 142] on icon at bounding box center [400, 142] width 7 height 7
click at [358, 187] on button "Save" at bounding box center [355, 185] width 36 height 16
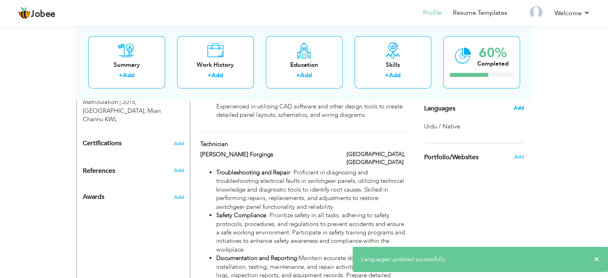
click at [517, 106] on span "Add" at bounding box center [518, 107] width 10 height 7
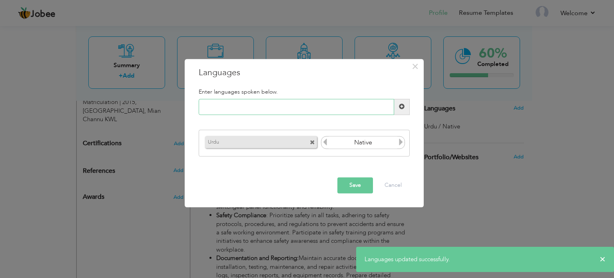
click at [246, 102] on input "text" at bounding box center [297, 107] width 196 height 16
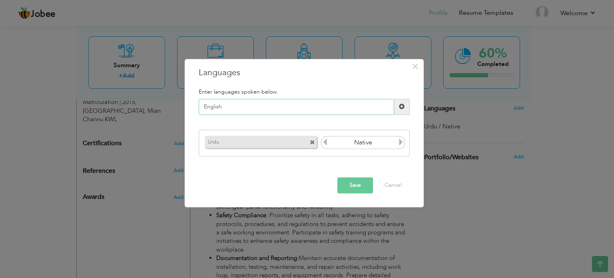
type input "English"
click at [324, 142] on icon at bounding box center [324, 142] width 7 height 7
click at [401, 107] on span at bounding box center [402, 107] width 6 height 6
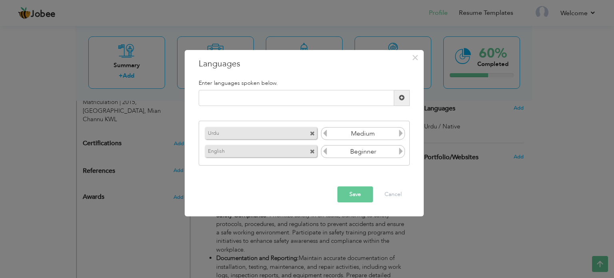
click at [399, 131] on icon at bounding box center [400, 133] width 7 height 7
click at [361, 193] on button "Save" at bounding box center [355, 194] width 36 height 16
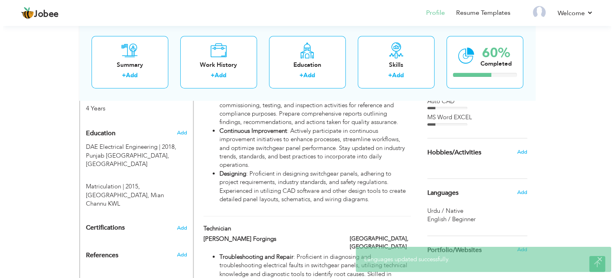
scroll to position [353, 0]
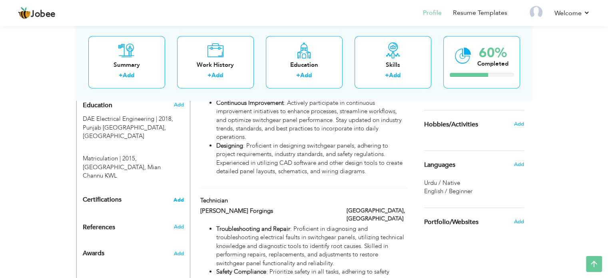
click at [178, 197] on span "Add" at bounding box center [179, 200] width 10 height 6
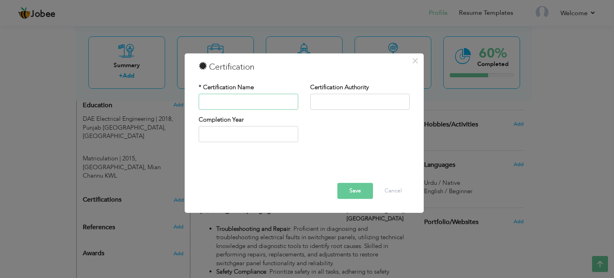
click at [254, 102] on input "text" at bounding box center [249, 102] width 100 height 16
click at [252, 104] on input "text" at bounding box center [249, 102] width 100 height 16
paste input "KICS Department UET [GEOGRAPHIC_DATA]"
type input "KICS Department UET [GEOGRAPHIC_DATA]"
click at [346, 100] on input "text" at bounding box center [360, 102] width 100 height 16
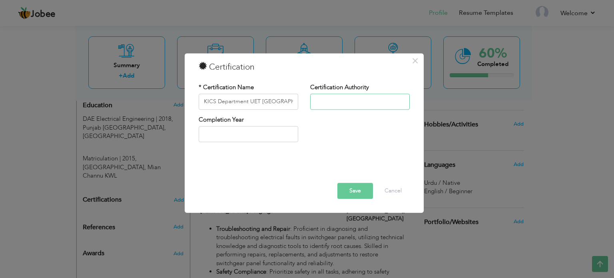
paste input "KICS Department UET [GEOGRAPHIC_DATA]"
type input "KICS Department UET [GEOGRAPHIC_DATA]"
drag, startPoint x: 285, startPoint y: 102, endPoint x: 161, endPoint y: 115, distance: 125.1
click at [161, 115] on div "× Certification * Certification Name KICS Department UET Lahore Certification A…" at bounding box center [307, 139] width 614 height 278
click at [258, 102] on input "text" at bounding box center [249, 102] width 100 height 16
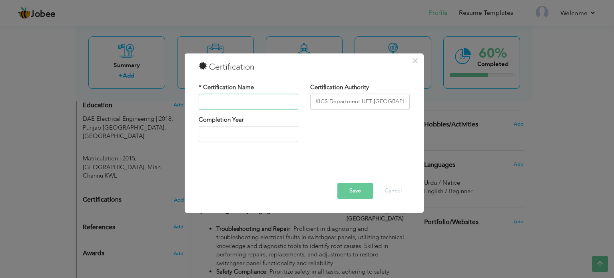
paste input "• Industrial Automation and Process Control"
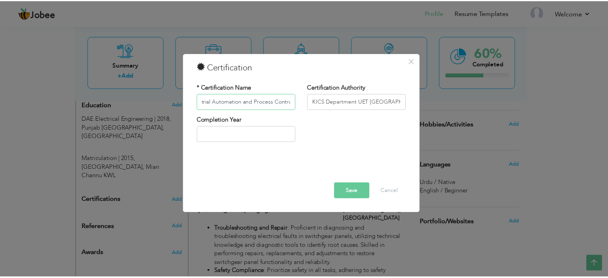
scroll to position [0, 0]
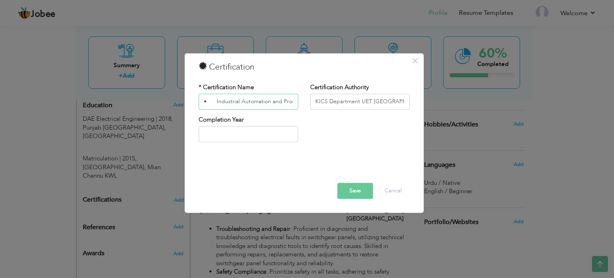
drag, startPoint x: 208, startPoint y: 104, endPoint x: 178, endPoint y: 103, distance: 30.0
click at [178, 103] on div "× Certification * Certification Name • Industrial Automation and Process Contro…" at bounding box center [307, 139] width 614 height 278
click at [216, 101] on input "• Industrial Automation and Process Control" at bounding box center [249, 102] width 100 height 16
type input "Industrial Automation and Process Control"
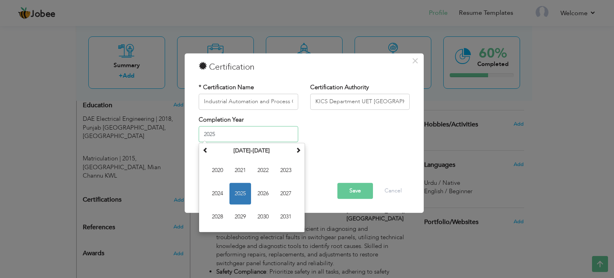
click at [243, 135] on input "2025" at bounding box center [249, 134] width 100 height 16
click at [265, 172] on span "2022" at bounding box center [263, 171] width 22 height 22
type input "2022"
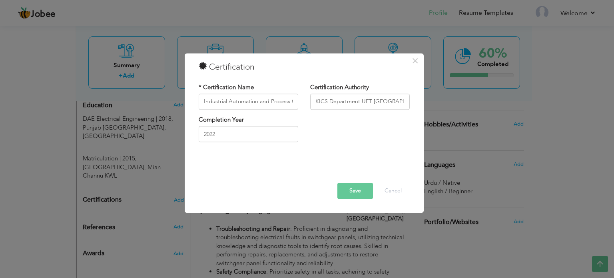
click at [355, 192] on button "Save" at bounding box center [355, 191] width 36 height 16
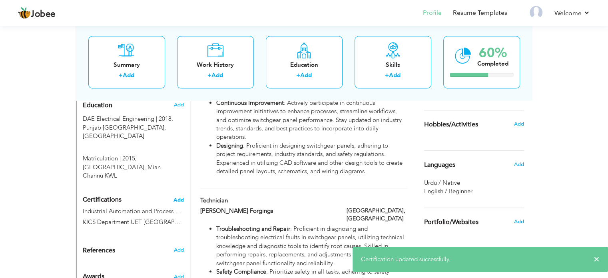
click at [179, 197] on span "Add" at bounding box center [179, 200] width 10 height 6
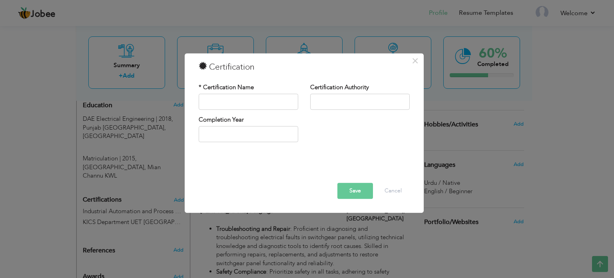
click at [492, 152] on div "× Certification * Certification Name Certification Authority Save" at bounding box center [307, 139] width 614 height 278
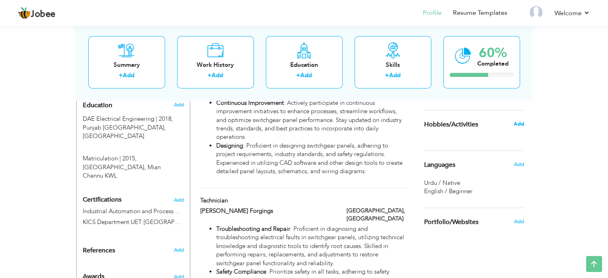
click at [516, 125] on span "Add" at bounding box center [518, 123] width 10 height 7
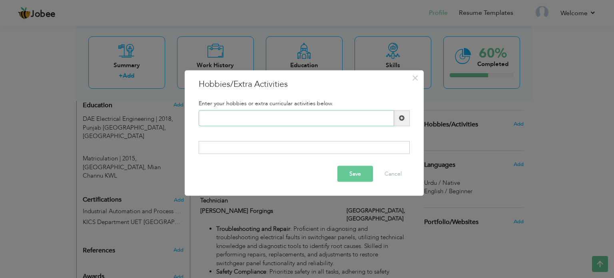
click at [332, 119] on input "text" at bounding box center [297, 118] width 196 height 16
type input "Volly Ball"
click at [400, 118] on span at bounding box center [402, 118] width 6 height 6
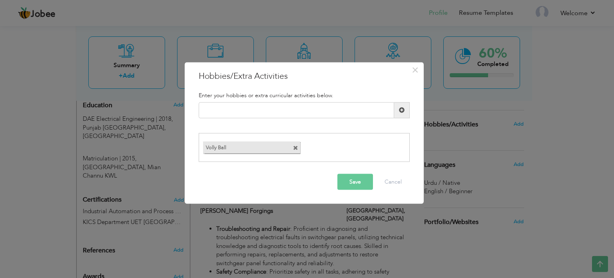
click at [270, 120] on div "Duplicate entry" at bounding box center [304, 113] width 223 height 22
click at [255, 108] on input "text" at bounding box center [297, 110] width 196 height 16
type input "Badminton"
click at [399, 112] on span at bounding box center [402, 110] width 6 height 6
click at [336, 114] on input "text" at bounding box center [297, 110] width 196 height 16
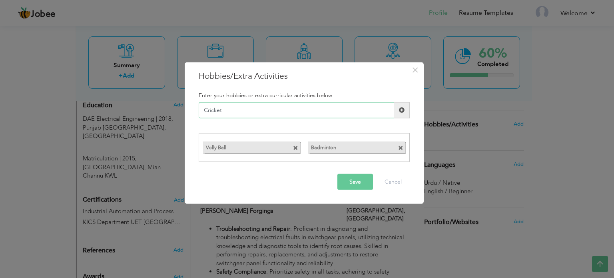
type input "Cricket"
click at [402, 104] on span at bounding box center [402, 110] width 16 height 16
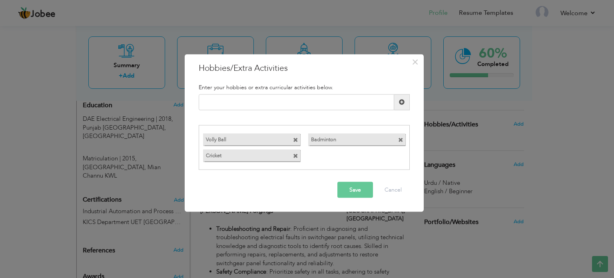
click at [358, 187] on button "Save" at bounding box center [355, 190] width 36 height 16
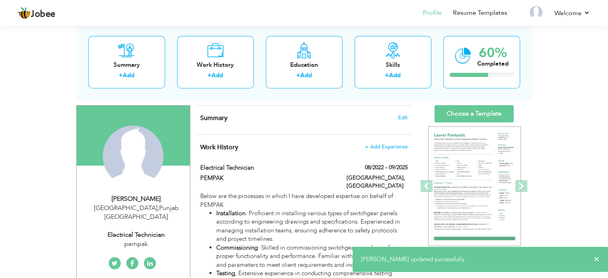
scroll to position [56, 0]
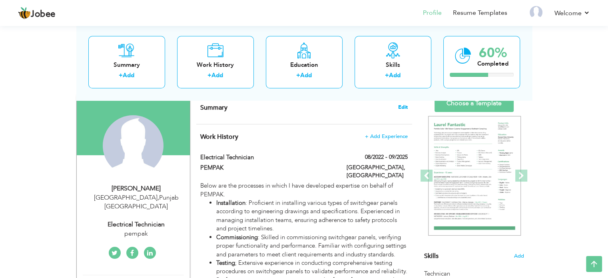
click at [399, 108] on span "Edit" at bounding box center [403, 107] width 10 height 6
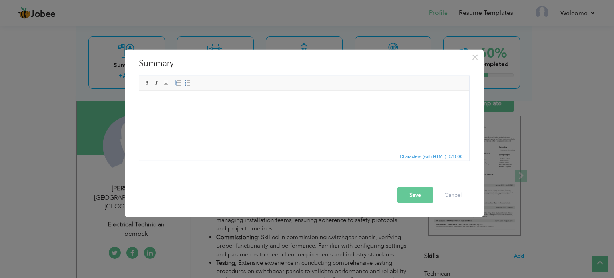
click at [229, 103] on body at bounding box center [304, 103] width 314 height 8
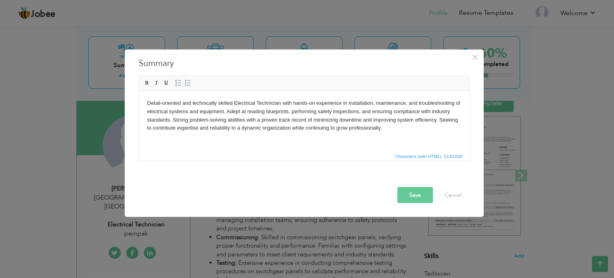
click at [414, 200] on button "Save" at bounding box center [415, 195] width 36 height 16
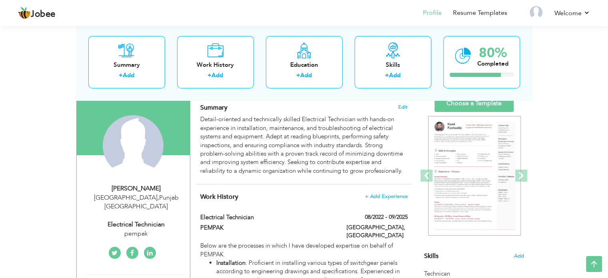
drag, startPoint x: 607, startPoint y: 81, endPoint x: 613, endPoint y: 128, distance: 47.2
click at [608, 128] on html "Jobee Profile Resume Templates Resume Templates Cover Letters About My Resume W…" at bounding box center [304, 83] width 608 height 278
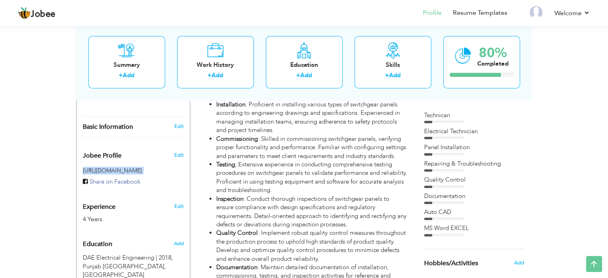
scroll to position [215, 0]
click at [593, 140] on div "View Resume Export PDF Profile Summary Public Link Experience Education Awards …" at bounding box center [304, 210] width 608 height 803
click at [490, 125] on div "Technican Electrical Technician Panel Installation Quality Control" at bounding box center [474, 172] width 100 height 125
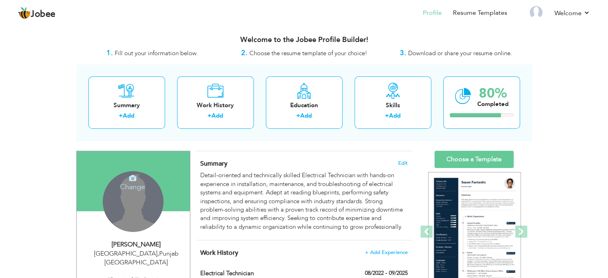
click at [137, 214] on div "Change Remove" at bounding box center [133, 201] width 61 height 61
click at [130, 183] on h4 "Change" at bounding box center [132, 181] width 57 height 19
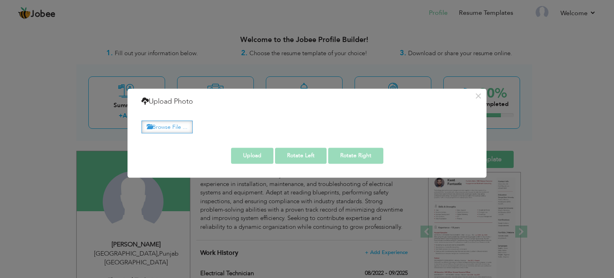
click at [174, 124] on label "Browse File ..." at bounding box center [167, 127] width 51 height 12
click at [0, 0] on input "Browse File ..." at bounding box center [0, 0] width 0 height 0
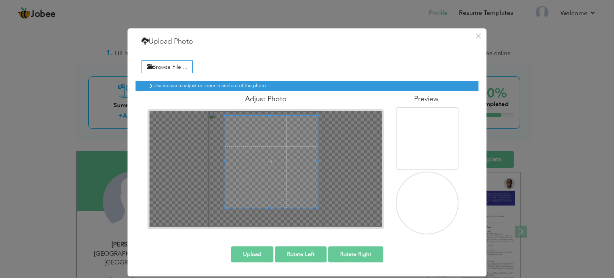
click at [281, 158] on span at bounding box center [271, 162] width 92 height 92
click at [265, 167] on span at bounding box center [272, 161] width 92 height 92
click at [257, 253] on button "Upload" at bounding box center [252, 254] width 42 height 16
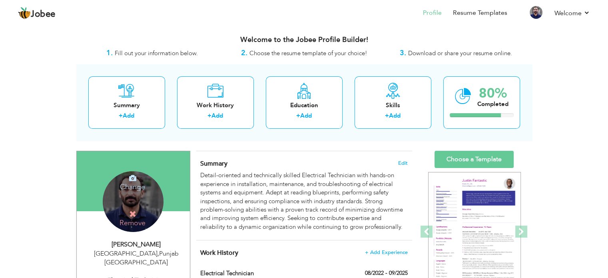
click at [140, 193] on div "Change Remove" at bounding box center [133, 201] width 61 height 61
click at [134, 183] on h4 "Change" at bounding box center [132, 181] width 57 height 19
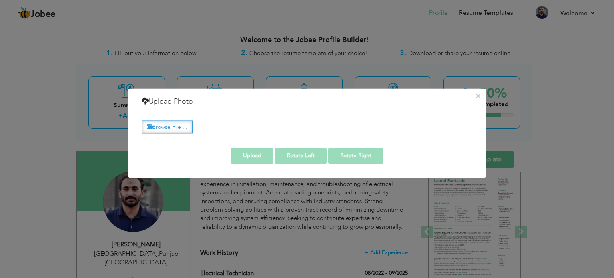
click at [174, 127] on label "Browse File ..." at bounding box center [167, 127] width 51 height 12
click at [0, 0] on input "Browse File ..." at bounding box center [0, 0] width 0 height 0
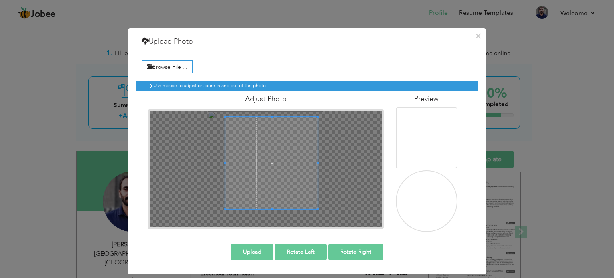
click at [280, 147] on span at bounding box center [272, 163] width 92 height 92
click at [311, 158] on div at bounding box center [266, 169] width 232 height 116
click at [263, 250] on button "Upload" at bounding box center [252, 252] width 42 height 16
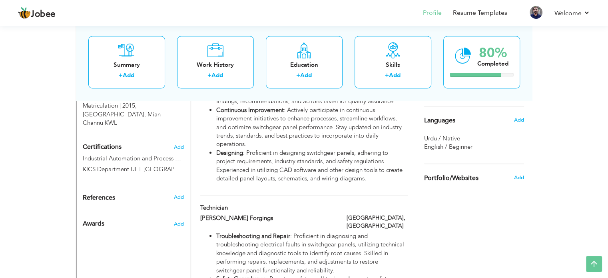
scroll to position [407, 0]
click at [178, 193] on span "Add" at bounding box center [178, 196] width 10 height 7
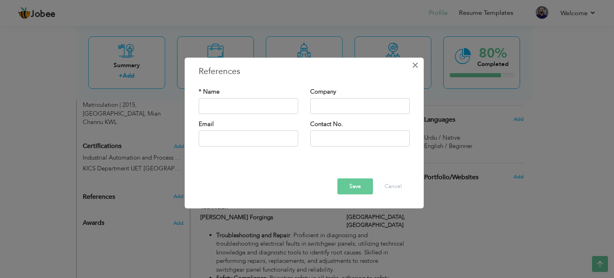
click at [413, 66] on span "×" at bounding box center [415, 65] width 7 height 14
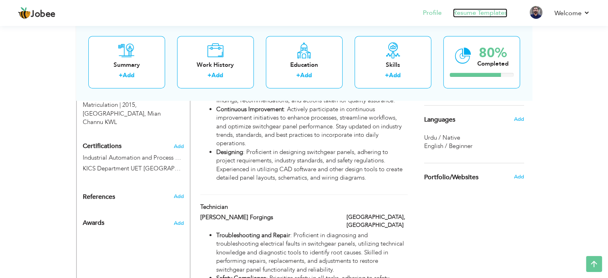
click at [484, 14] on link "Resume Templates" at bounding box center [480, 12] width 54 height 9
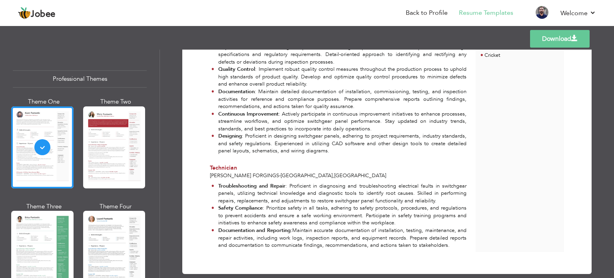
scroll to position [311, 0]
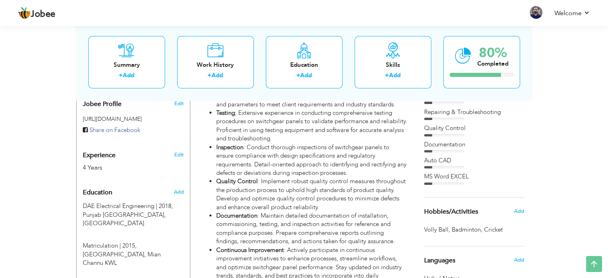
scroll to position [407, 0]
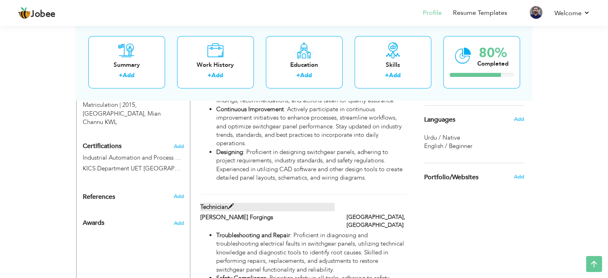
click at [302, 203] on label "Technician" at bounding box center [267, 207] width 134 height 8
type input "Technician"
type input "[PERSON_NAME] Forgings"
type input "[GEOGRAPHIC_DATA]"
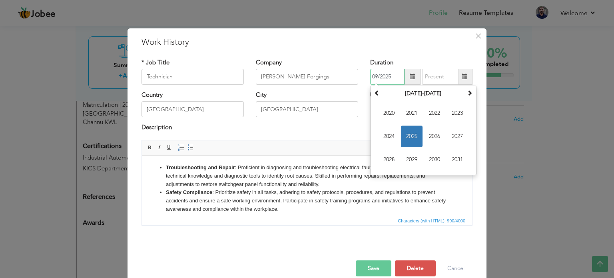
click at [377, 76] on input "09/2025" at bounding box center [387, 77] width 34 height 16
click at [430, 117] on span "2022" at bounding box center [435, 113] width 22 height 22
click at [377, 92] on th at bounding box center [377, 94] width 10 height 12
click at [419, 94] on th "2020" at bounding box center [423, 94] width 83 height 12
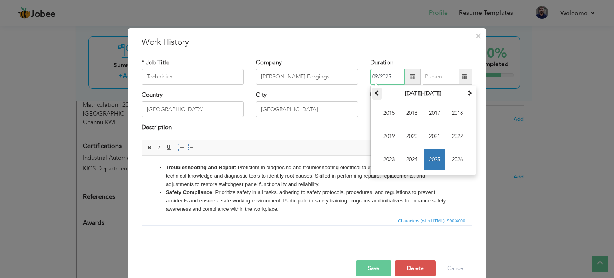
click at [378, 92] on th at bounding box center [377, 94] width 10 height 12
click at [467, 91] on span at bounding box center [470, 93] width 6 height 6
click at [467, 93] on span at bounding box center [470, 93] width 6 height 6
click at [415, 133] on span "2020" at bounding box center [412, 137] width 22 height 22
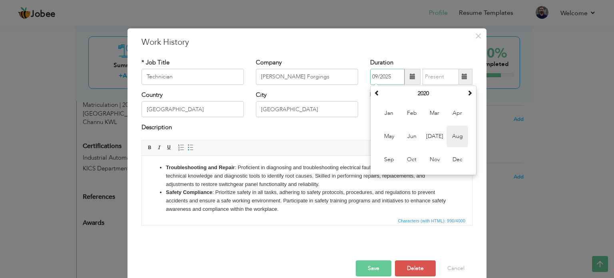
click at [456, 134] on span "Aug" at bounding box center [458, 137] width 22 height 22
type input "08/2020"
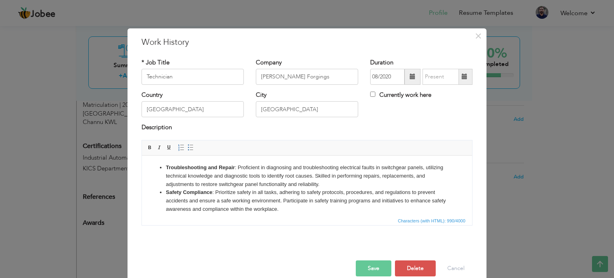
click at [438, 85] on div "Duration 08/2020 Currently work here" at bounding box center [421, 74] width 114 height 32
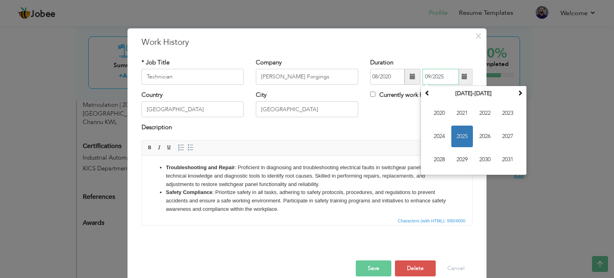
click at [438, 81] on input "09/2025" at bounding box center [441, 77] width 36 height 16
click at [481, 112] on span "2022" at bounding box center [485, 113] width 22 height 22
click at [505, 140] on span "Aug" at bounding box center [508, 137] width 22 height 22
type input "08/2022"
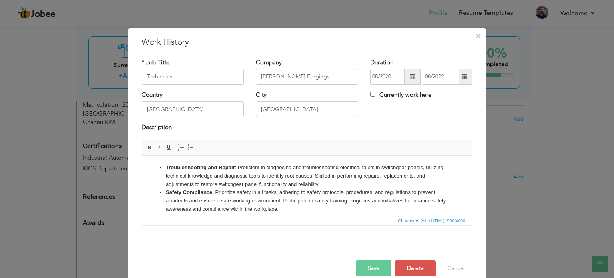
click at [373, 265] on button "Save" at bounding box center [374, 268] width 36 height 16
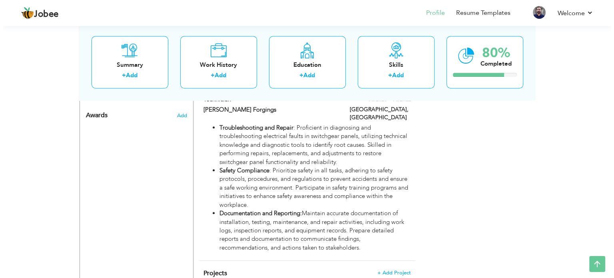
scroll to position [545, 0]
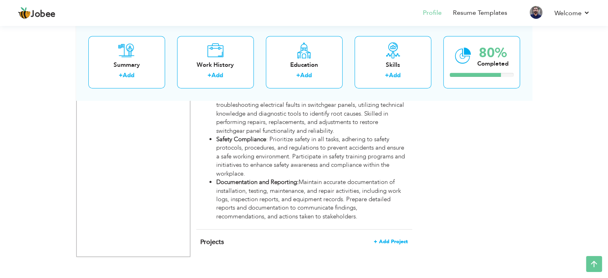
click at [400, 239] on span "+ Add Project" at bounding box center [391, 242] width 34 height 6
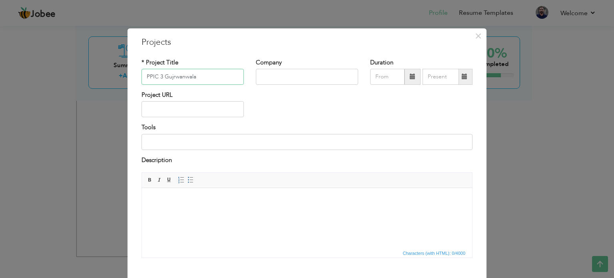
type input "PPIC 3 Gujrwanwala"
click at [329, 76] on input "text" at bounding box center [307, 77] width 102 height 16
type input "PEMPAK"
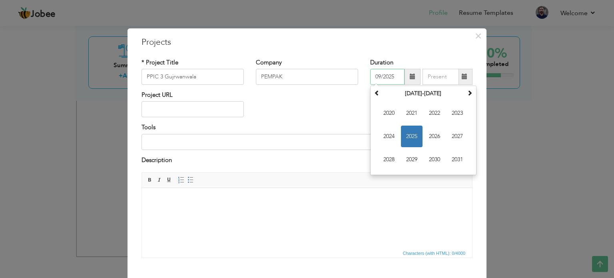
click at [387, 78] on input "09/2025" at bounding box center [387, 77] width 34 height 16
click at [389, 134] on span "2024" at bounding box center [389, 137] width 22 height 22
click at [435, 116] on span "Mar" at bounding box center [435, 113] width 22 height 22
type input "03/2024"
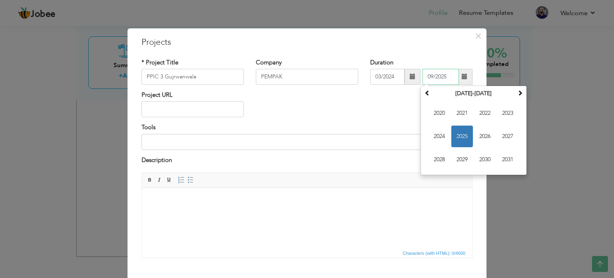
click at [437, 82] on input "09/2025" at bounding box center [441, 77] width 36 height 16
click at [459, 136] on span "2025" at bounding box center [462, 137] width 22 height 22
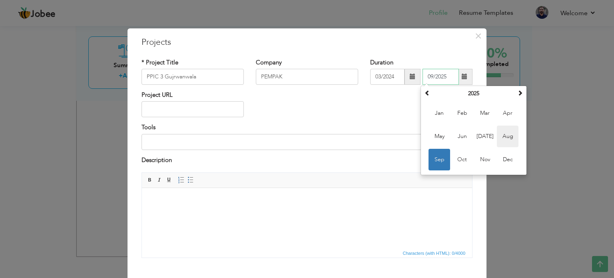
click at [505, 138] on span "Aug" at bounding box center [508, 137] width 22 height 22
type input "08/2025"
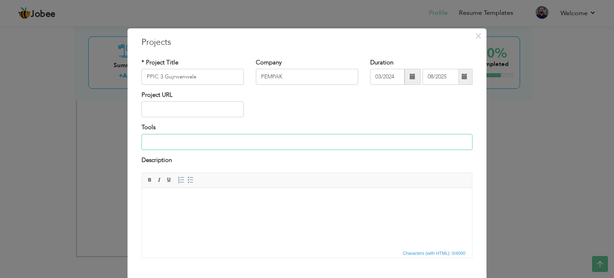
click at [161, 140] on input at bounding box center [307, 142] width 331 height 16
click at [178, 207] on html at bounding box center [307, 200] width 330 height 24
click at [190, 206] on html at bounding box center [307, 200] width 330 height 24
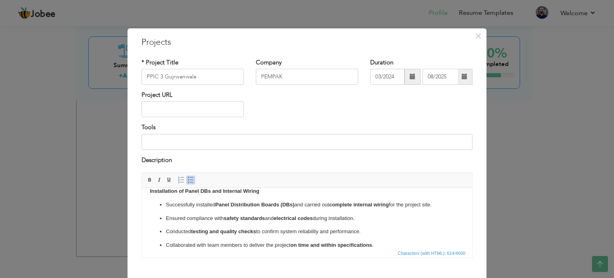
click at [281, 212] on ul "Successfully installed Panel Distribution Boards (DBs) and carried out complete…" at bounding box center [307, 225] width 314 height 49
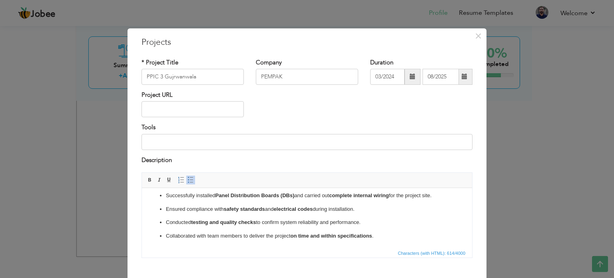
scroll to position [0, 0]
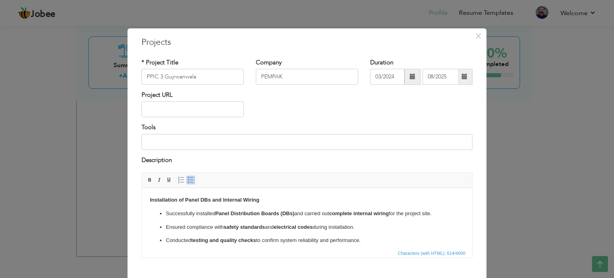
click at [270, 201] on p "Installation of Panel DBs and Internal Wiring" at bounding box center [307, 200] width 314 height 8
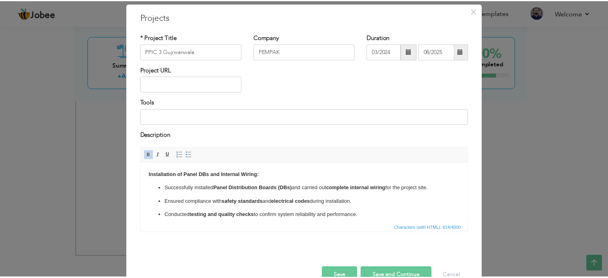
scroll to position [44, 0]
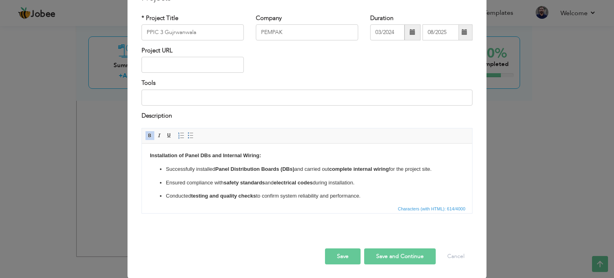
click at [333, 256] on button "Save" at bounding box center [343, 256] width 36 height 16
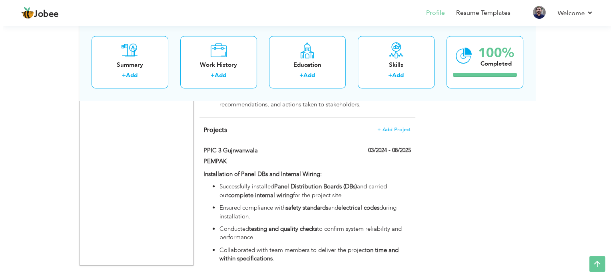
scroll to position [667, 0]
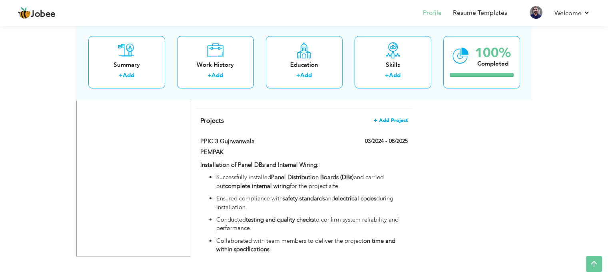
click at [397, 118] on span "+ Add Project" at bounding box center [391, 121] width 34 height 6
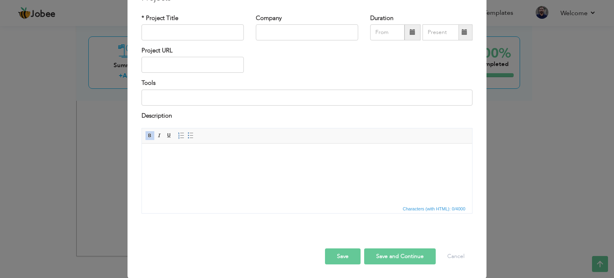
scroll to position [0, 0]
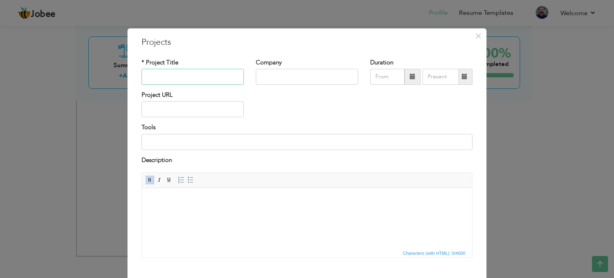
click at [210, 75] on input "text" at bounding box center [193, 77] width 102 height 16
type input "Services Hospita"
type input "PPIC 3"
click at [297, 80] on input "text" at bounding box center [307, 77] width 102 height 16
click at [216, 74] on input "PPIC 3" at bounding box center [193, 77] width 102 height 16
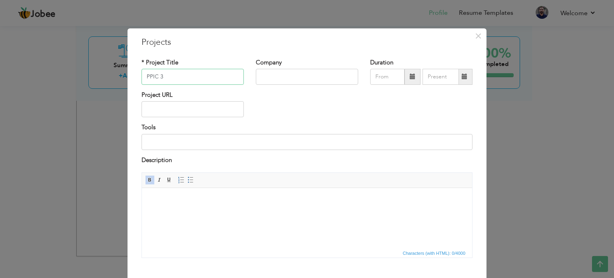
click at [216, 74] on input "PPIC 3" at bounding box center [193, 77] width 102 height 16
type input "S"
type input "Services Hospital"
type input "PEMPAK"
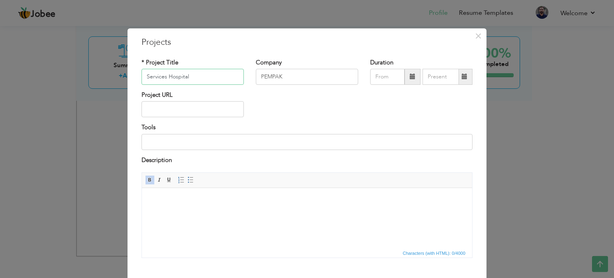
click at [204, 74] on input "Services Hospital" at bounding box center [193, 77] width 102 height 16
type input "Services Hospital [GEOGRAPHIC_DATA]"
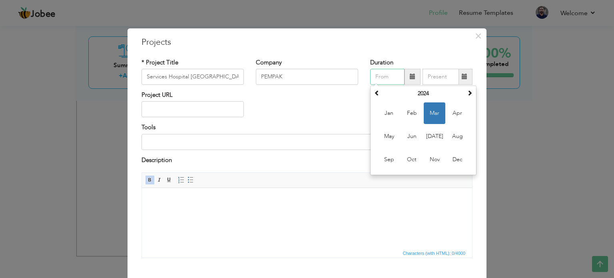
click at [393, 78] on input "text" at bounding box center [387, 77] width 34 height 16
click at [376, 92] on span at bounding box center [377, 93] width 6 height 6
click at [467, 93] on span at bounding box center [470, 93] width 6 height 6
click at [411, 116] on span "Feb" at bounding box center [412, 113] width 22 height 22
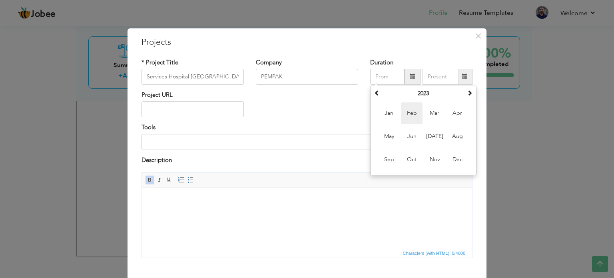
type input "02/2023"
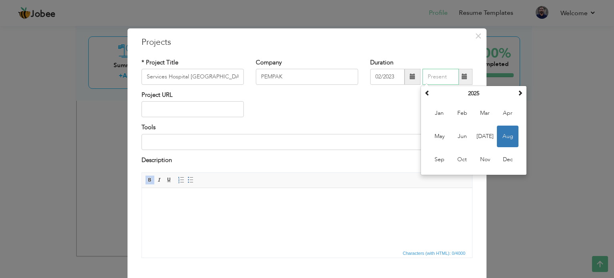
click at [444, 75] on input "text" at bounding box center [441, 77] width 36 height 16
click at [423, 93] on th at bounding box center [428, 94] width 10 height 12
click at [439, 114] on span "Jan" at bounding box center [440, 113] width 22 height 22
type input "01/2024"
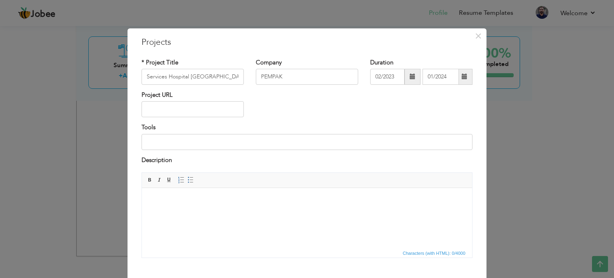
click at [283, 209] on html at bounding box center [307, 200] width 330 height 24
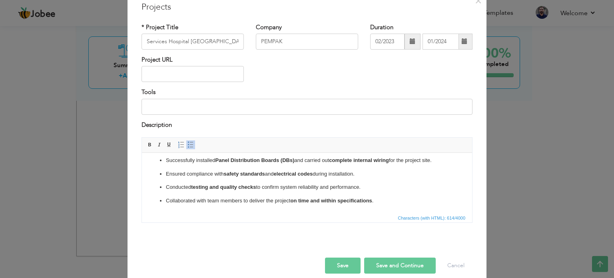
scroll to position [44, 0]
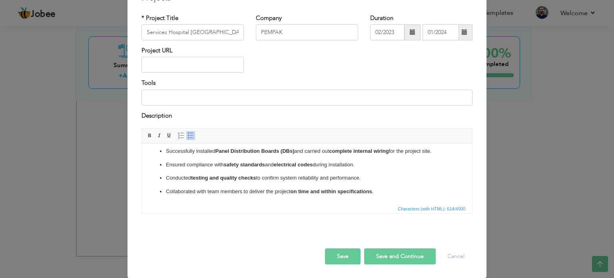
click at [345, 258] on button "Save" at bounding box center [343, 256] width 36 height 16
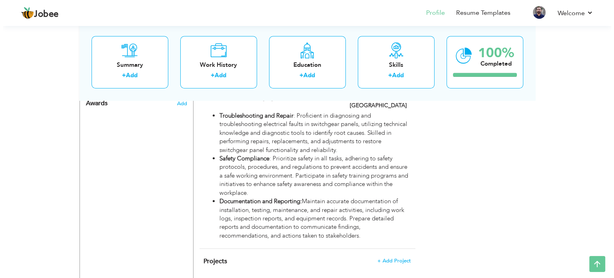
scroll to position [575, 0]
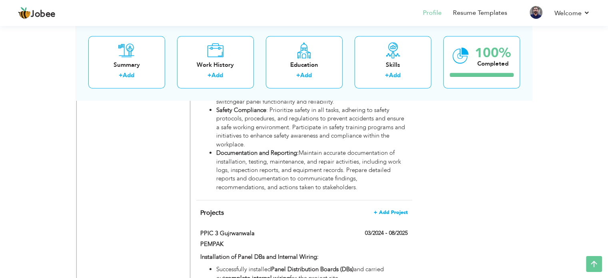
click at [401, 210] on span "+ Add Project" at bounding box center [391, 213] width 34 height 6
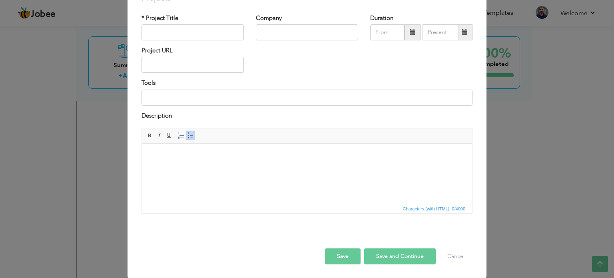
scroll to position [0, 0]
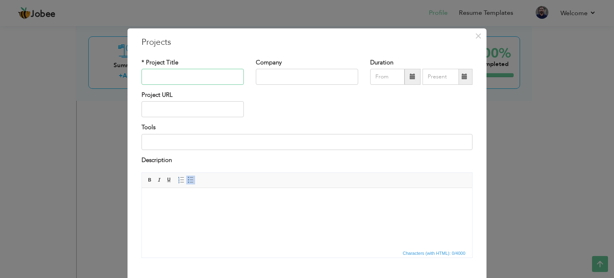
click at [168, 76] on input "text" at bounding box center [193, 77] width 102 height 16
type input "[GEOGRAPHIC_DATA]"
click at [292, 78] on input "text" at bounding box center [307, 77] width 102 height 16
type input "PEMPAK"
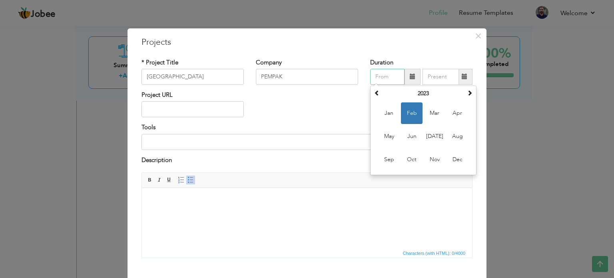
click at [379, 70] on input "text" at bounding box center [387, 77] width 34 height 16
click at [242, 212] on html at bounding box center [307, 200] width 330 height 24
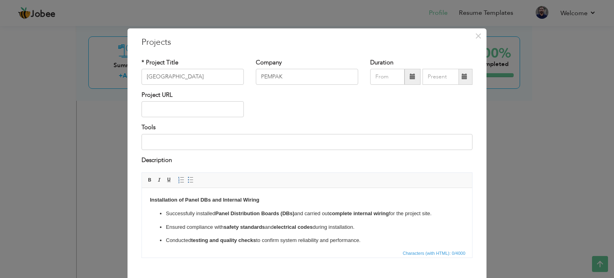
scroll to position [9, 0]
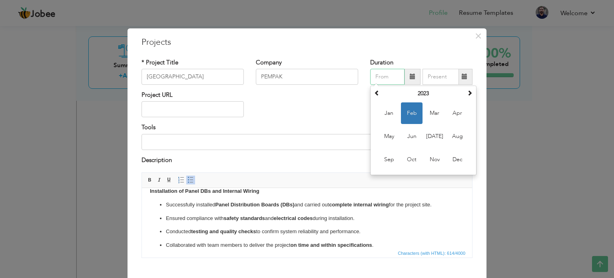
click at [401, 76] on input "text" at bounding box center [387, 77] width 34 height 16
click at [433, 118] on span "Mar" at bounding box center [435, 113] width 22 height 22
type input "03/2023"
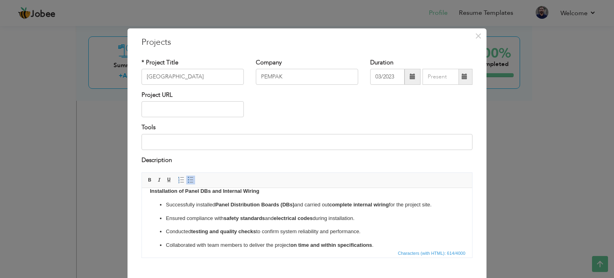
click at [462, 76] on span at bounding box center [465, 77] width 6 height 6
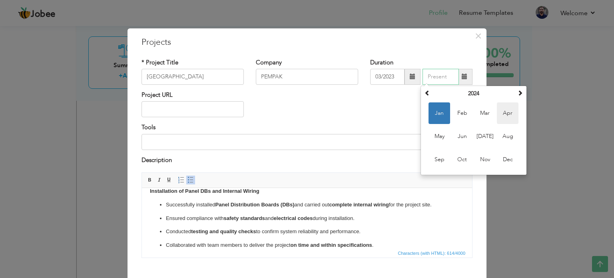
click at [506, 113] on span "Apr" at bounding box center [508, 113] width 22 height 22
type input "04/2024"
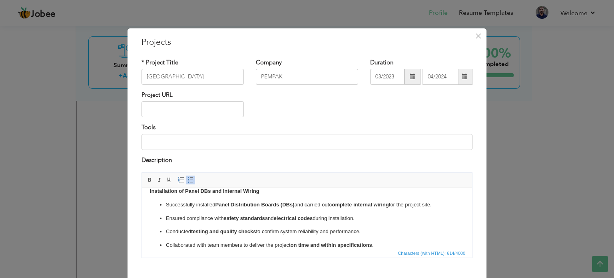
scroll to position [44, 0]
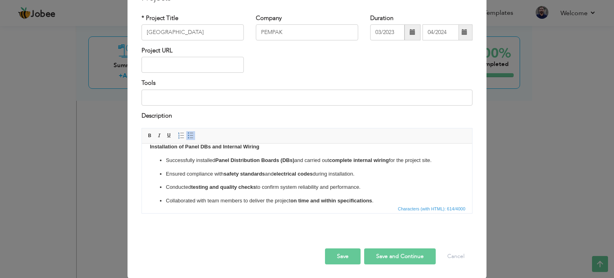
click at [339, 260] on button "Save" at bounding box center [343, 256] width 36 height 16
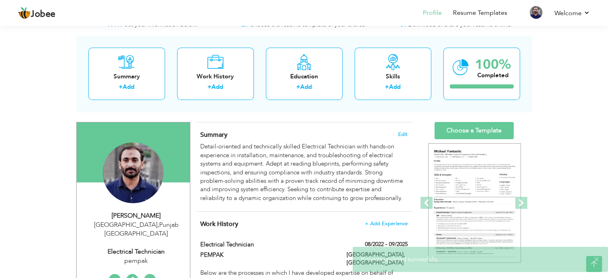
scroll to position [0, 0]
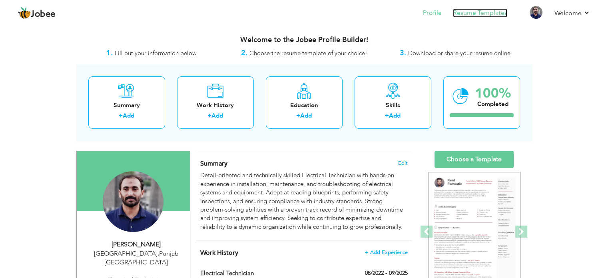
click at [479, 12] on link "Resume Templates" at bounding box center [480, 12] width 54 height 9
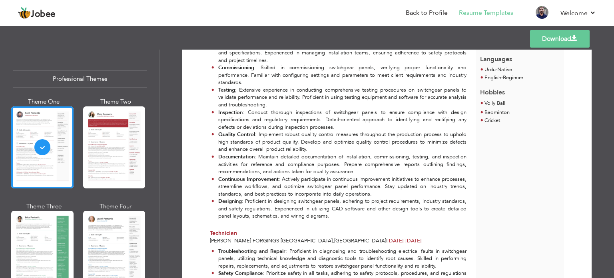
scroll to position [204, 0]
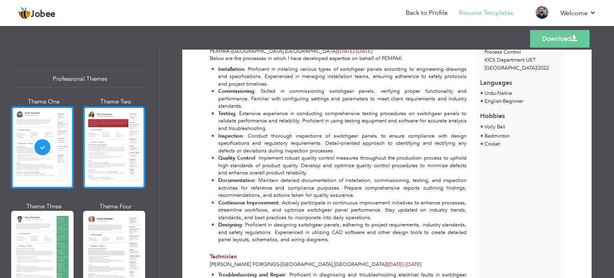
click at [114, 126] on div at bounding box center [114, 147] width 62 height 82
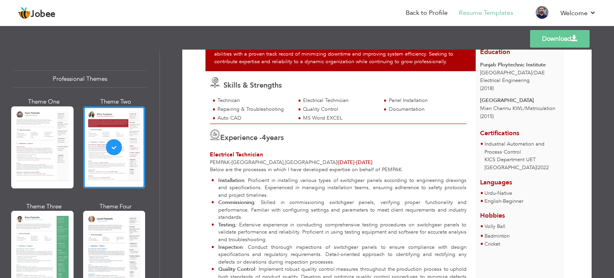
scroll to position [96, 0]
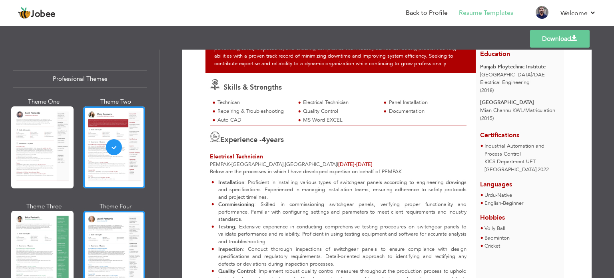
click at [110, 226] on div at bounding box center [114, 252] width 62 height 82
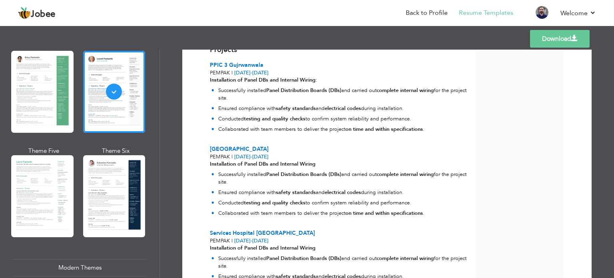
scroll to position [162, 0]
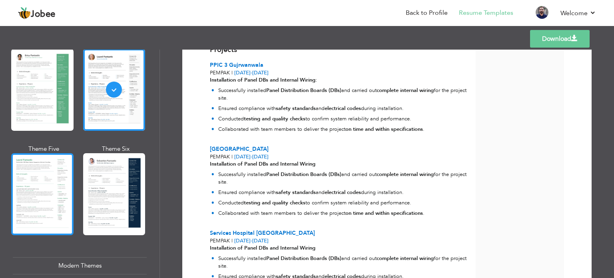
click at [49, 169] on div at bounding box center [42, 194] width 62 height 82
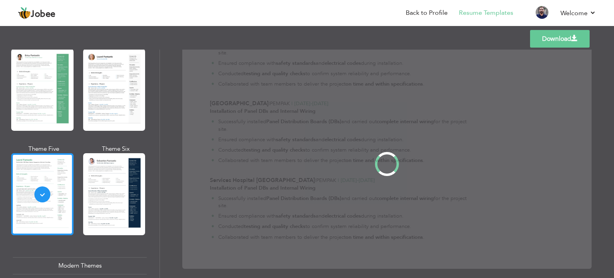
scroll to position [0, 0]
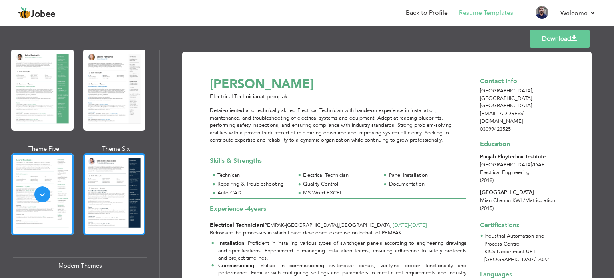
click at [87, 188] on div at bounding box center [114, 194] width 62 height 82
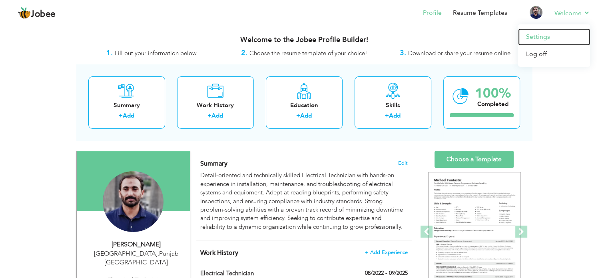
click at [559, 36] on link "Settings" at bounding box center [554, 36] width 72 height 17
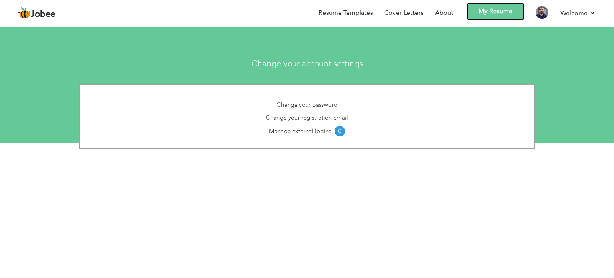
click at [485, 11] on link "My Resume" at bounding box center [496, 11] width 58 height 17
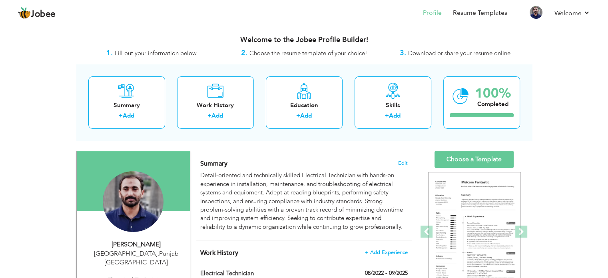
drag, startPoint x: 608, startPoint y: 49, endPoint x: 613, endPoint y: 53, distance: 6.2
click at [608, 53] on html "Jobee Profile Resume Templates Resume Templates Cover Letters About My Resume W…" at bounding box center [304, 139] width 608 height 278
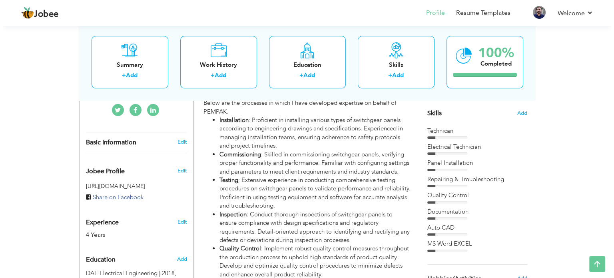
scroll to position [205, 0]
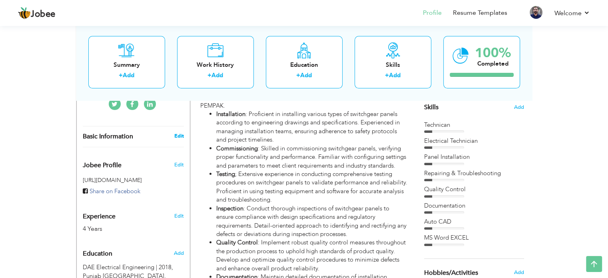
click at [174, 132] on link "Edit" at bounding box center [179, 135] width 10 height 7
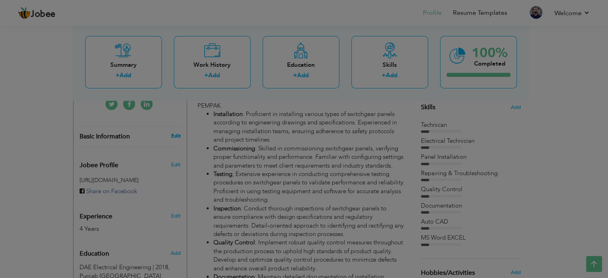
type input "arshad"
type input "iqbal"
type input "03099423525"
select select "number:166"
type input "[GEOGRAPHIC_DATA]"
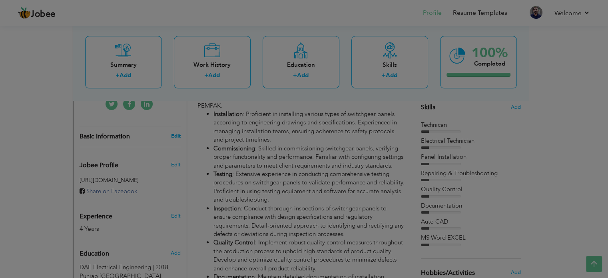
type input "[GEOGRAPHIC_DATA]"
select select "number:6"
type input "pempak"
type input "Electrical Technician"
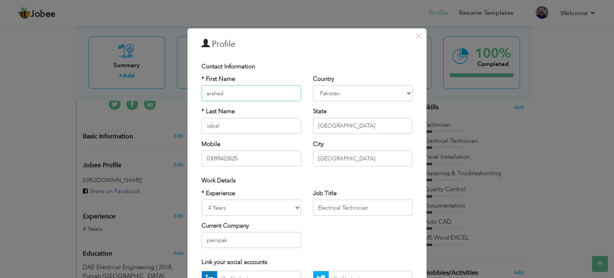
click at [208, 92] on input "arshad" at bounding box center [252, 93] width 100 height 16
click at [262, 97] on input "Arshad" at bounding box center [252, 93] width 100 height 16
type input "Arshad"
click at [205, 126] on input "iqbal" at bounding box center [252, 126] width 100 height 16
type input "Iqbal"
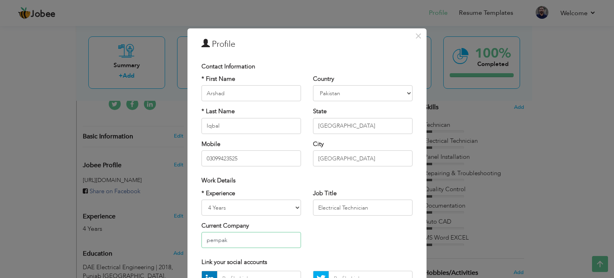
click at [206, 240] on input "pempak" at bounding box center [252, 240] width 100 height 16
type input "PEMPAK"
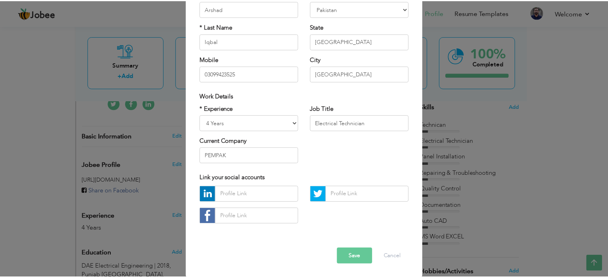
scroll to position [85, 0]
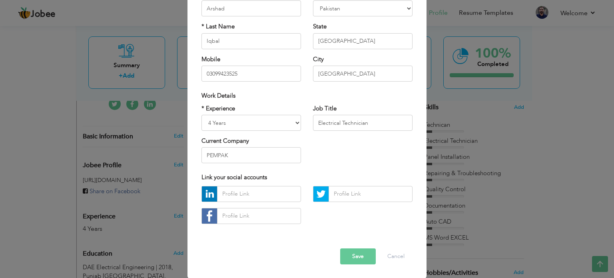
click at [353, 251] on button "Save" at bounding box center [358, 256] width 36 height 16
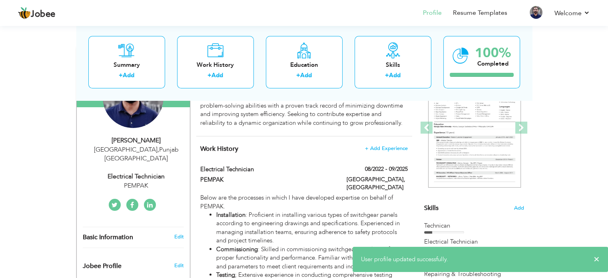
scroll to position [63, 0]
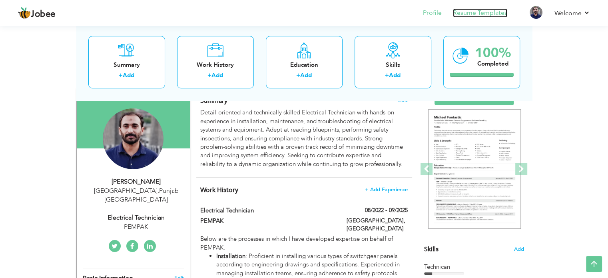
click at [463, 15] on link "Resume Templates" at bounding box center [480, 12] width 54 height 9
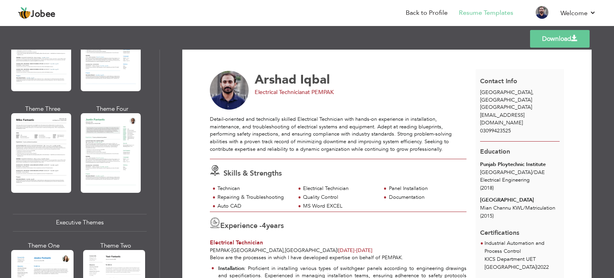
scroll to position [453, 0]
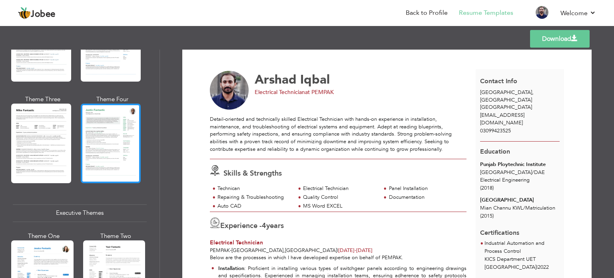
click at [110, 130] on div at bounding box center [111, 143] width 60 height 79
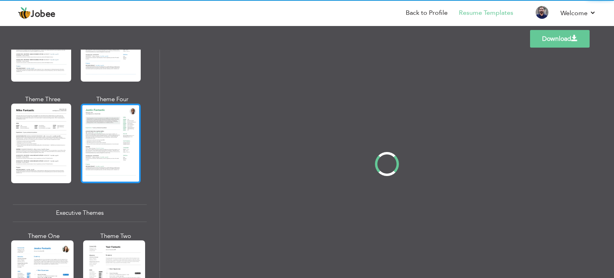
scroll to position [0, 0]
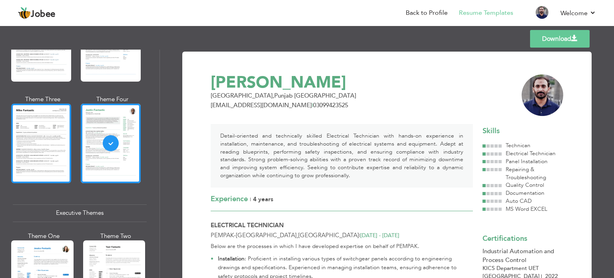
click at [62, 130] on div at bounding box center [41, 143] width 60 height 79
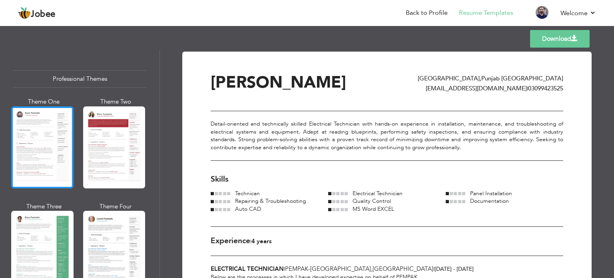
click at [24, 166] on div at bounding box center [42, 147] width 62 height 82
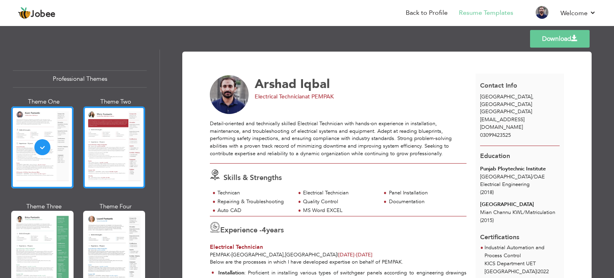
click at [112, 158] on div at bounding box center [114, 147] width 62 height 82
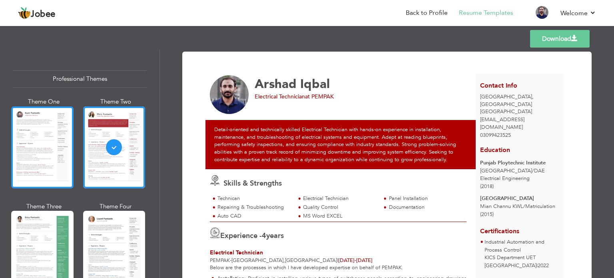
click at [41, 142] on div at bounding box center [42, 147] width 62 height 82
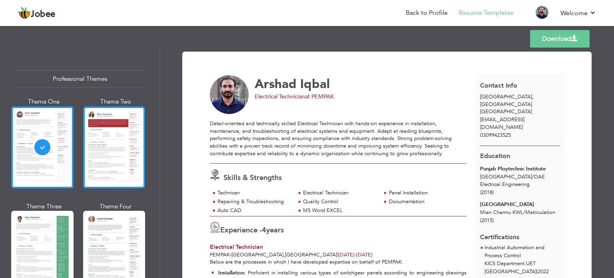
click at [118, 137] on div at bounding box center [114, 147] width 62 height 82
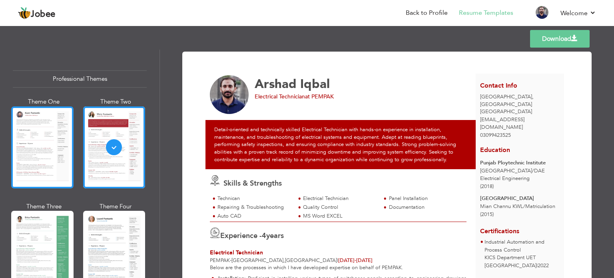
click at [27, 146] on div at bounding box center [42, 147] width 62 height 82
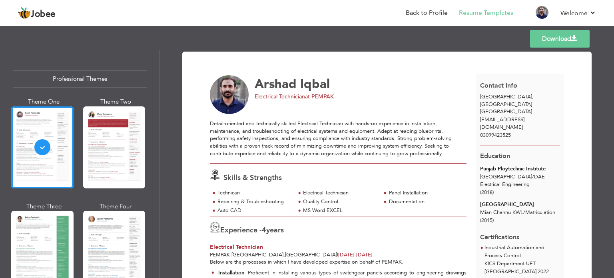
click at [543, 35] on link "Download" at bounding box center [560, 39] width 60 height 18
